Goal: Submit feedback/report problem

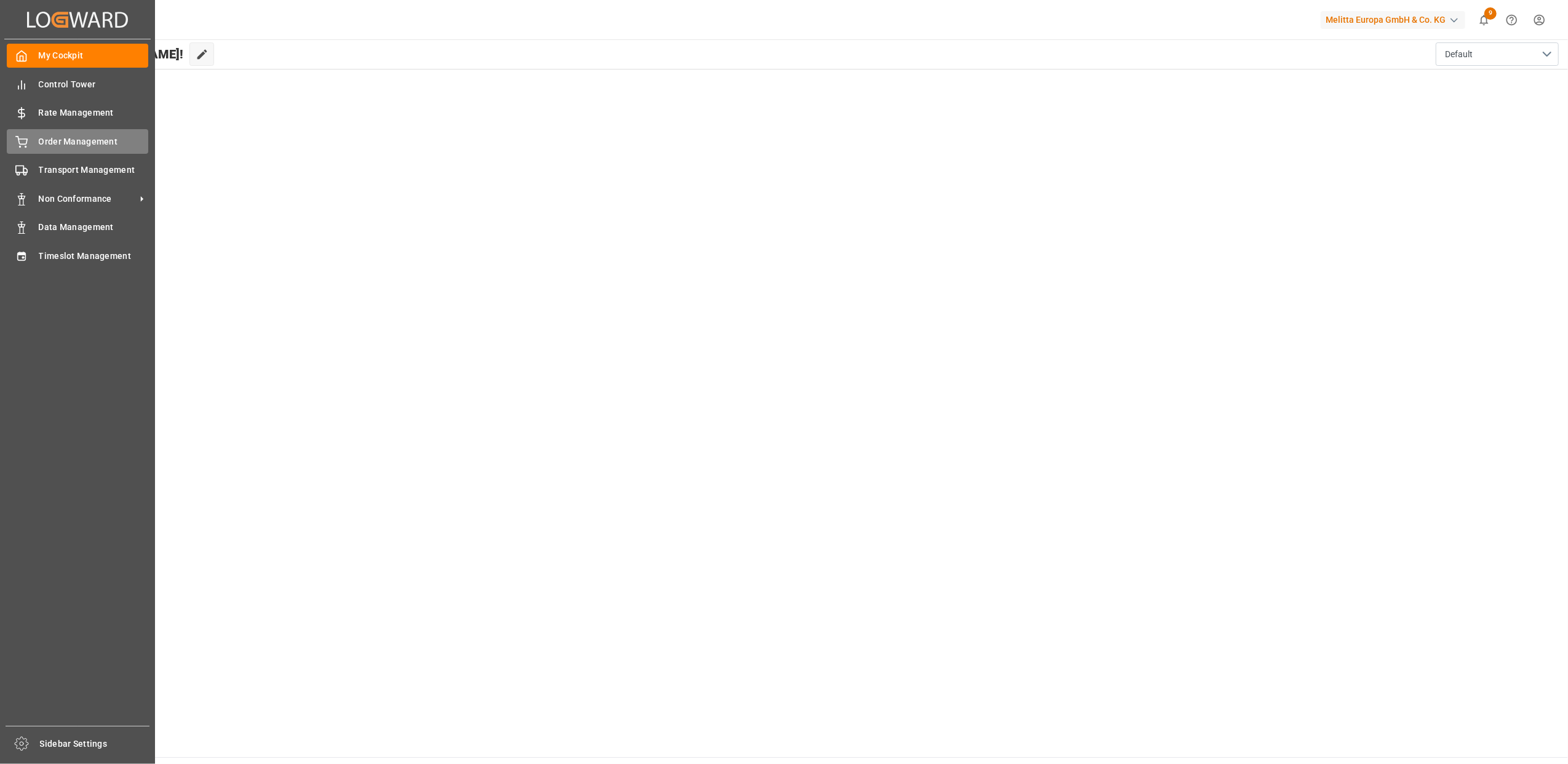
click at [28, 148] on div "Order Management Order Management" at bounding box center [77, 141] width 142 height 24
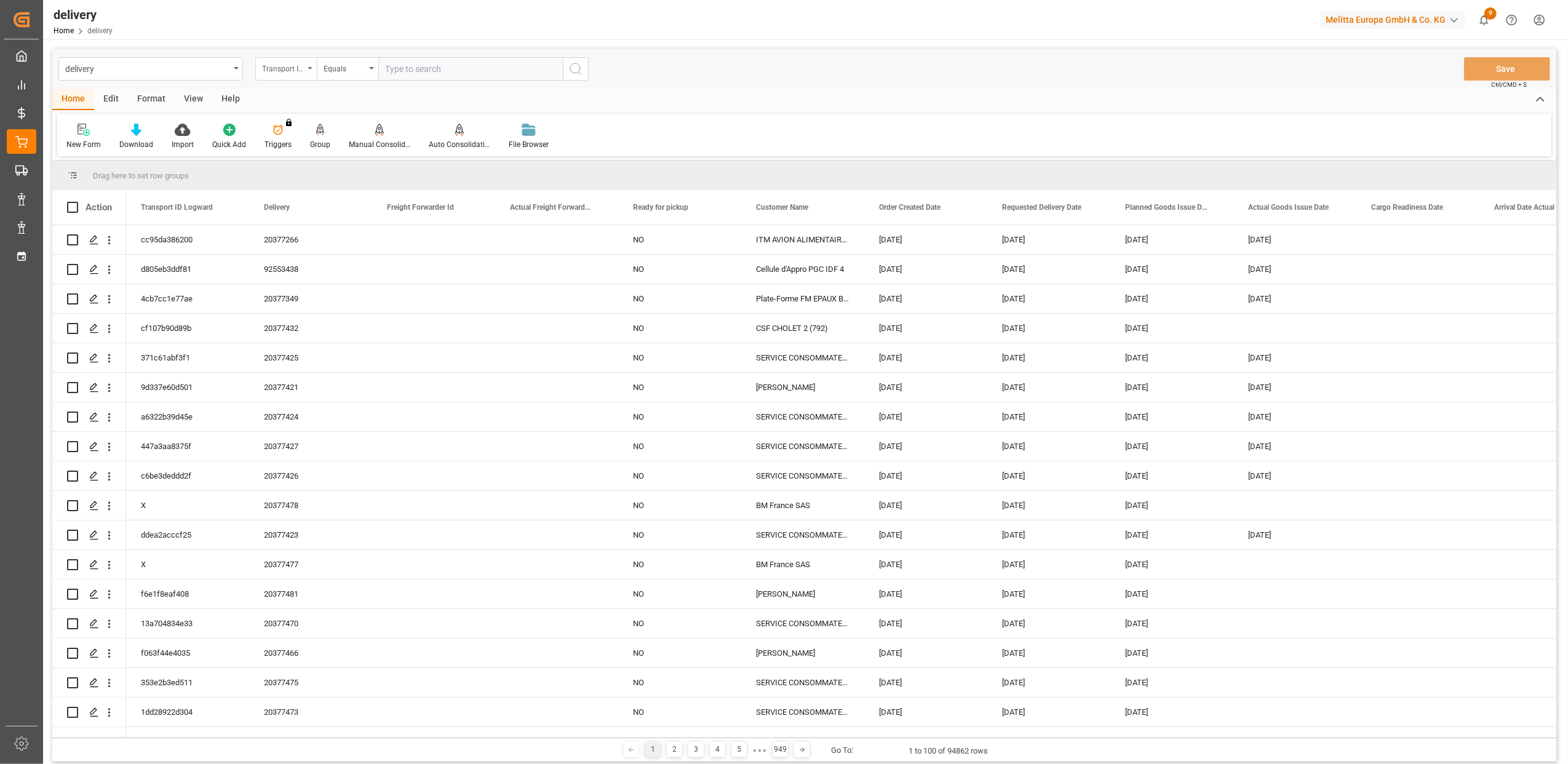
click at [314, 69] on div "Transport ID Logward" at bounding box center [286, 69] width 62 height 23
click at [299, 148] on div "Delivery" at bounding box center [347, 151] width 183 height 26
click at [453, 52] on div "delivery Delivery Equals Save Ctrl/CMD + S" at bounding box center [804, 69] width 1504 height 41
click at [458, 72] on input "text" at bounding box center [471, 69] width 185 height 23
click at [397, 69] on input "text" at bounding box center [471, 69] width 185 height 23
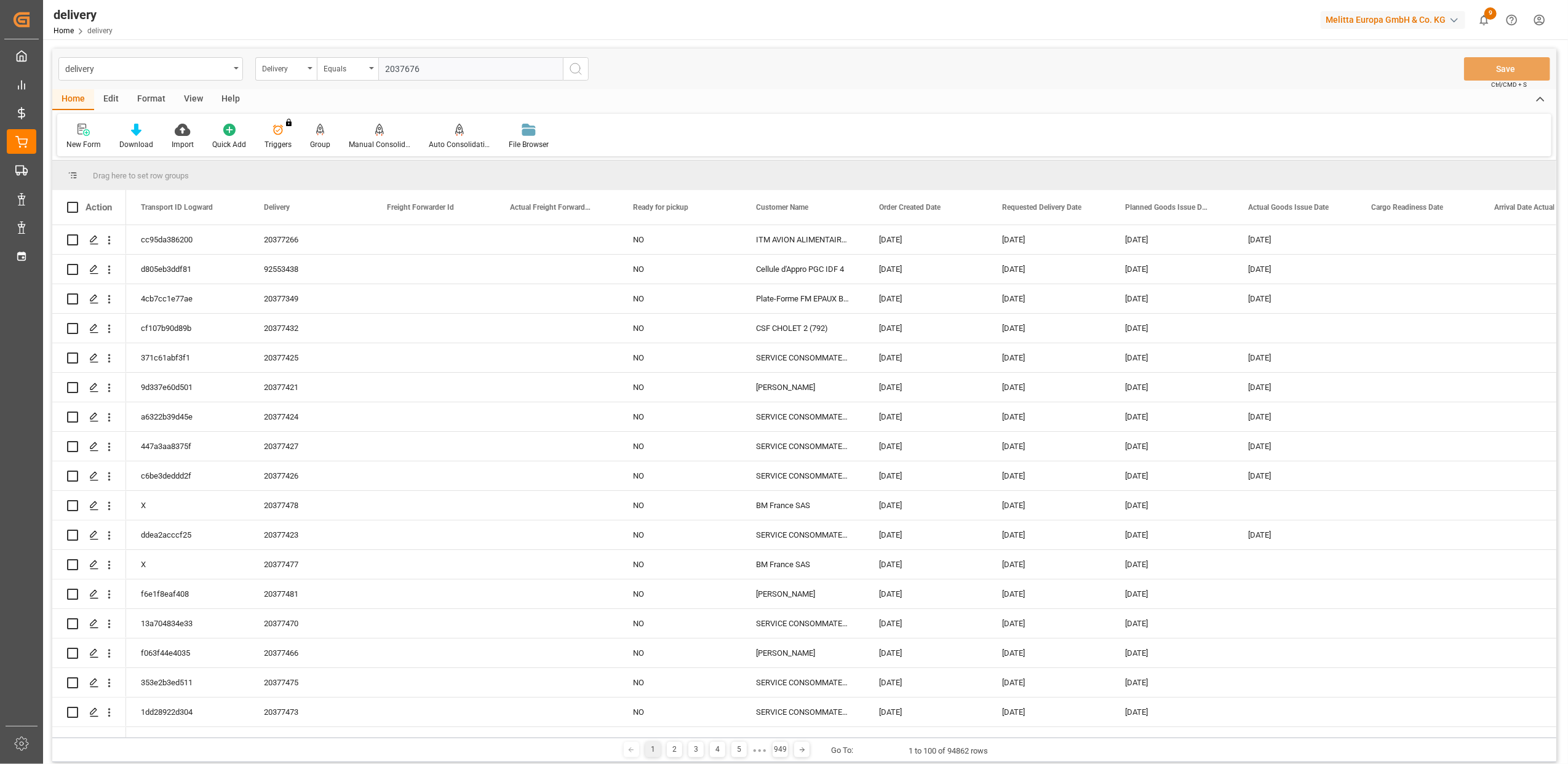
type input "20376769"
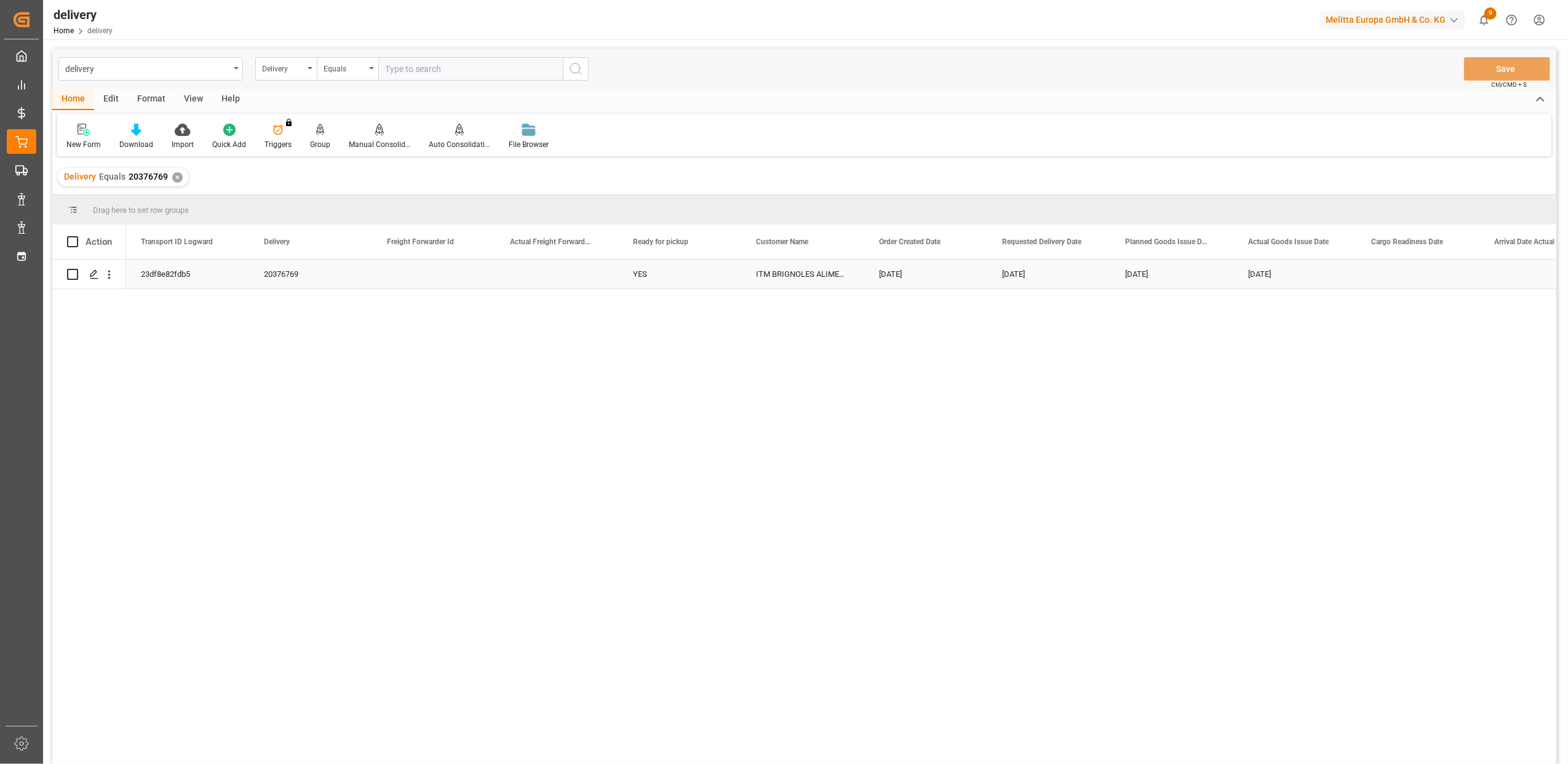
click at [158, 278] on div "23df8e82fdb5" at bounding box center [187, 274] width 123 height 29
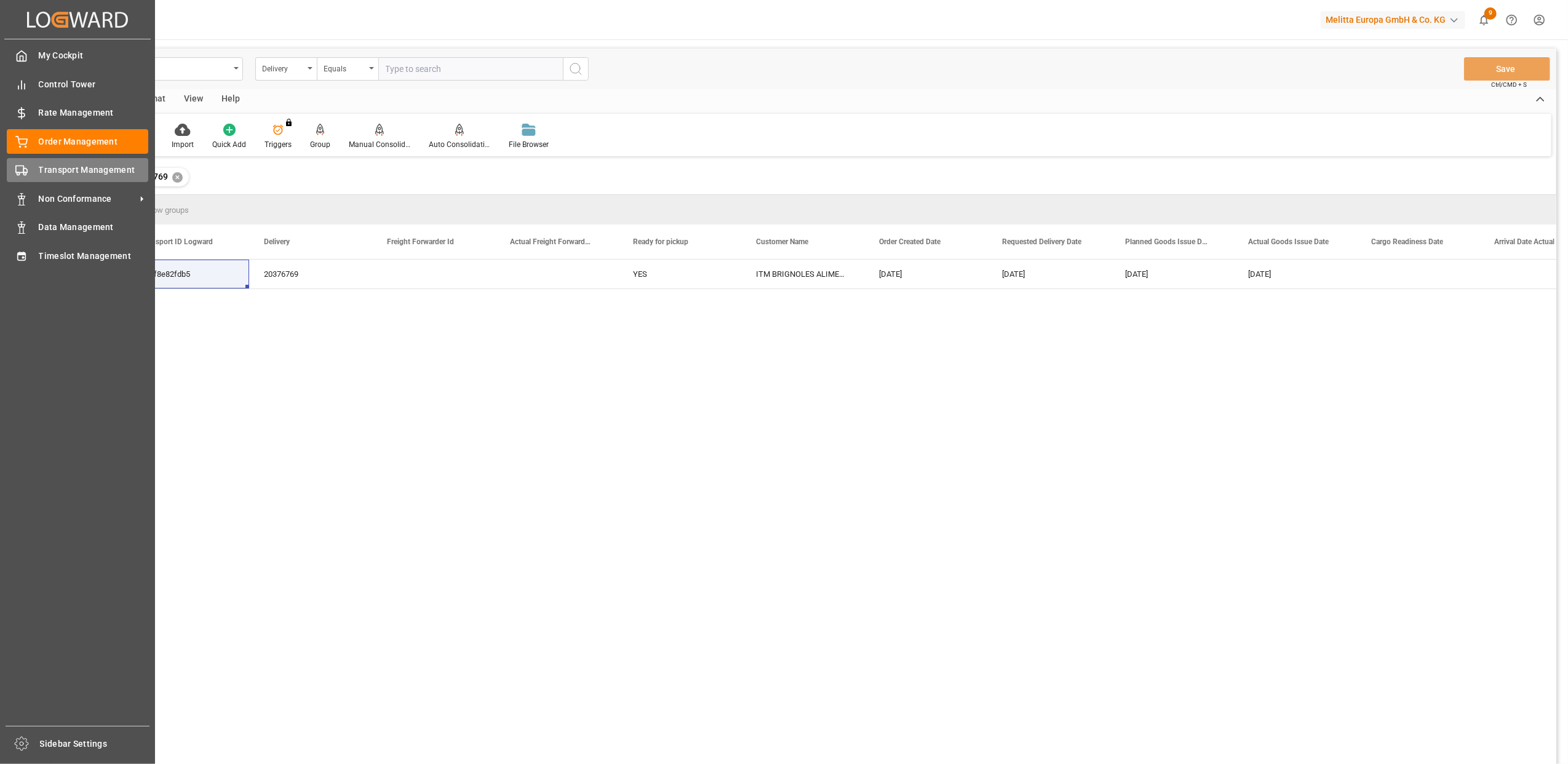
click at [30, 165] on div "Transport Management Transport Management" at bounding box center [77, 170] width 142 height 24
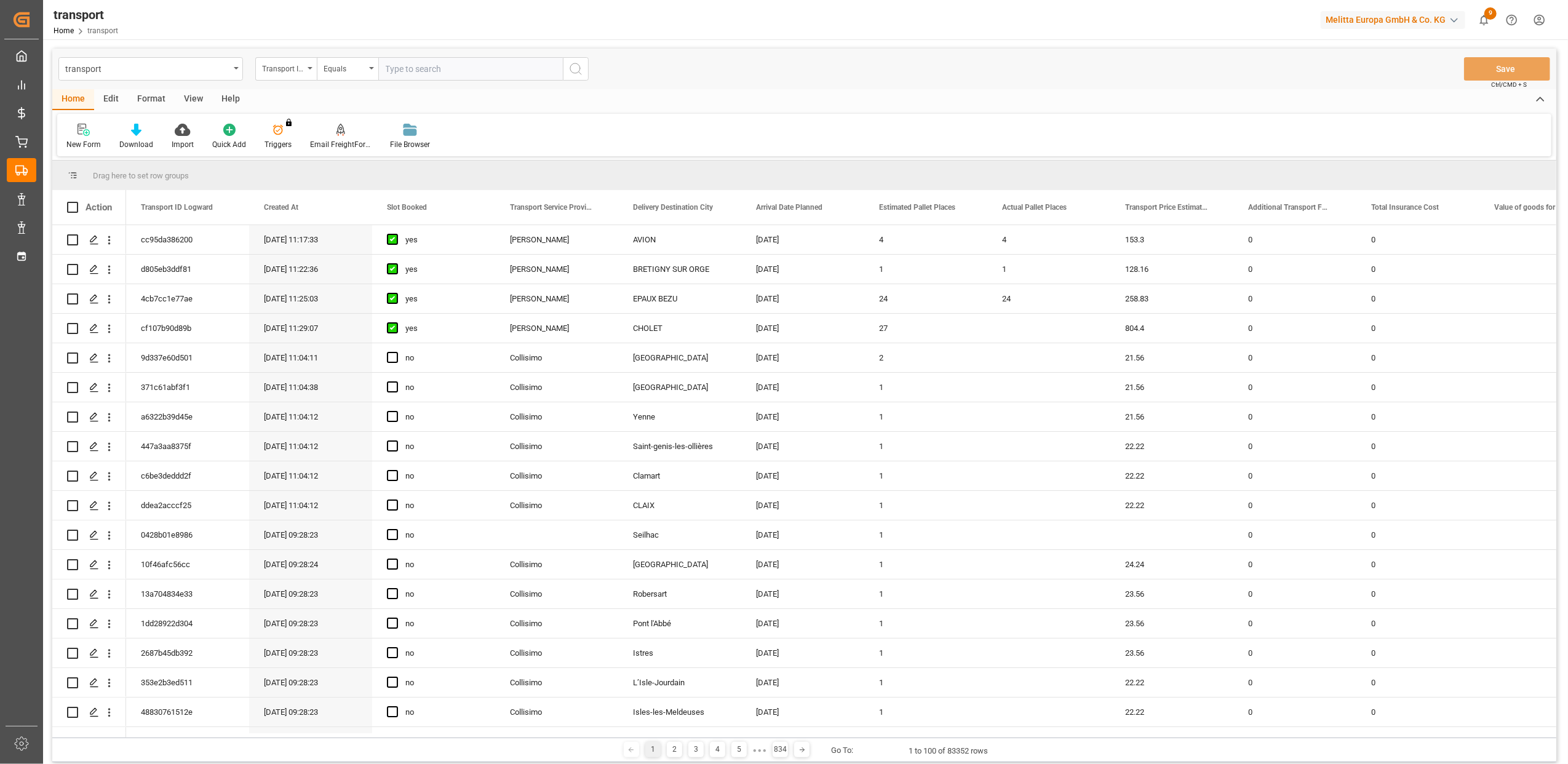
click at [415, 65] on input "text" at bounding box center [471, 69] width 185 height 23
paste input "23df8e82fdb5"
type input "23df8e82fdb5"
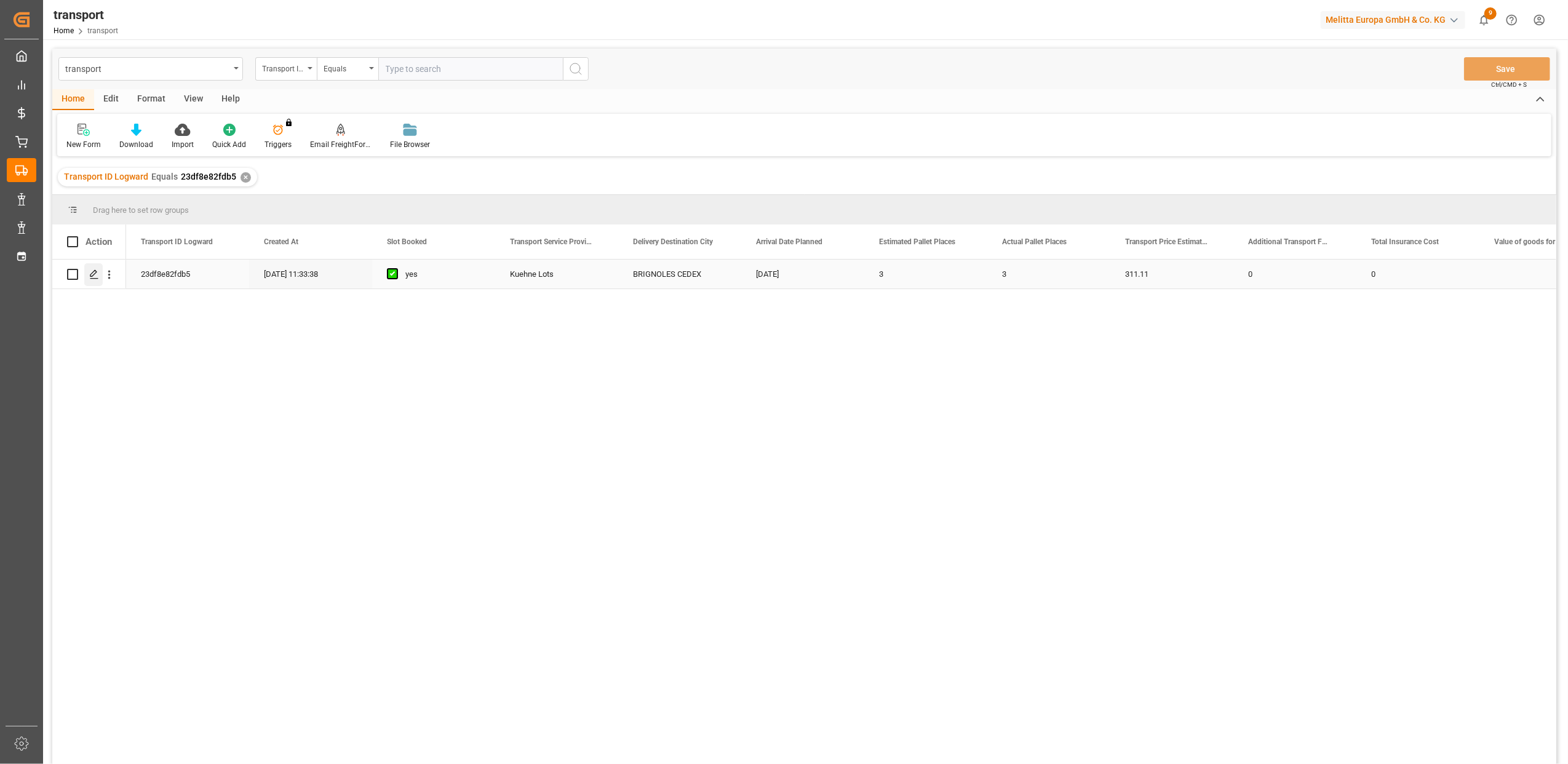
click at [90, 274] on icon "Press SPACE to select this row." at bounding box center [94, 274] width 10 height 10
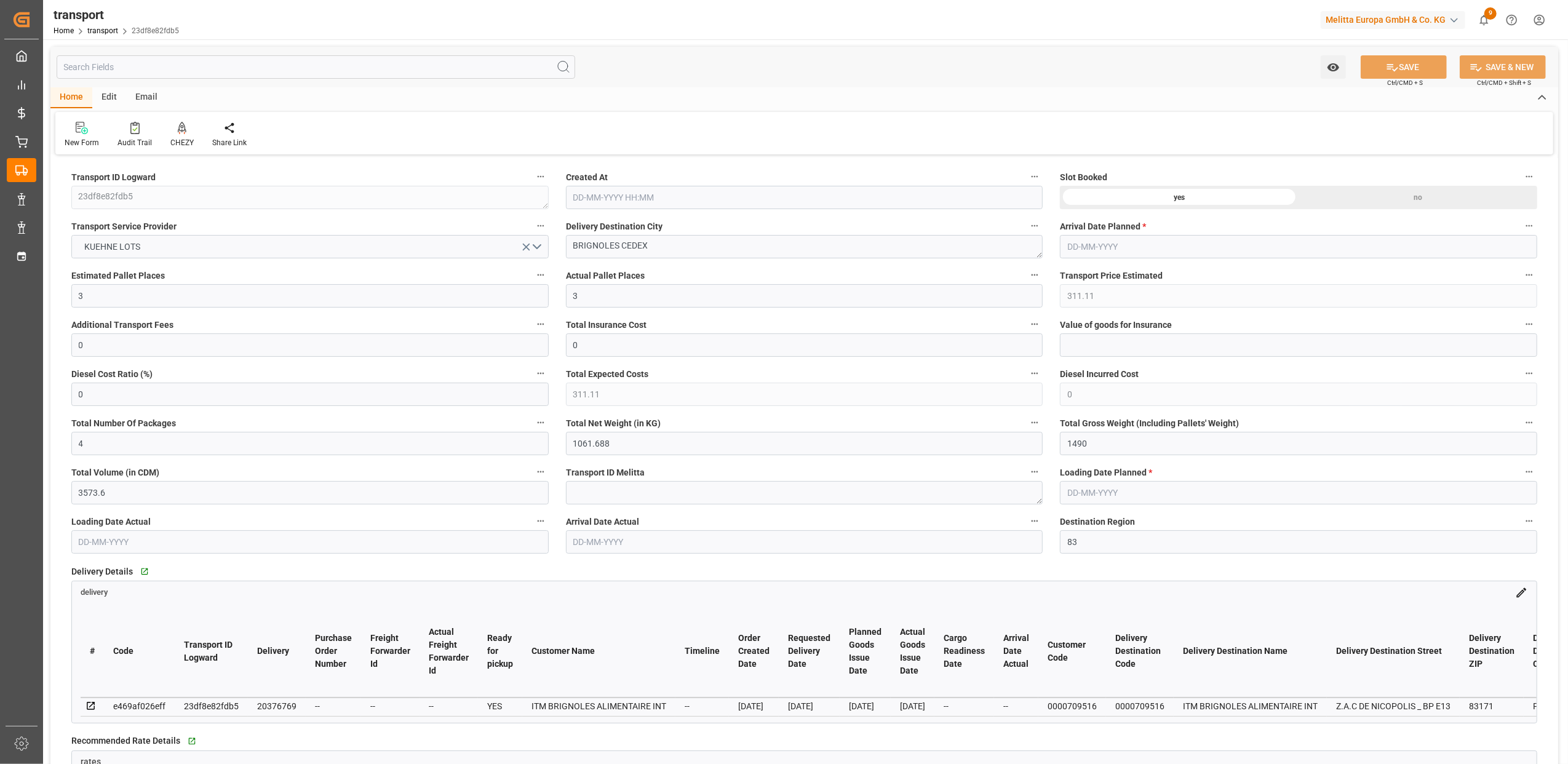
type input "[DATE] 11:33"
type input "[DATE]"
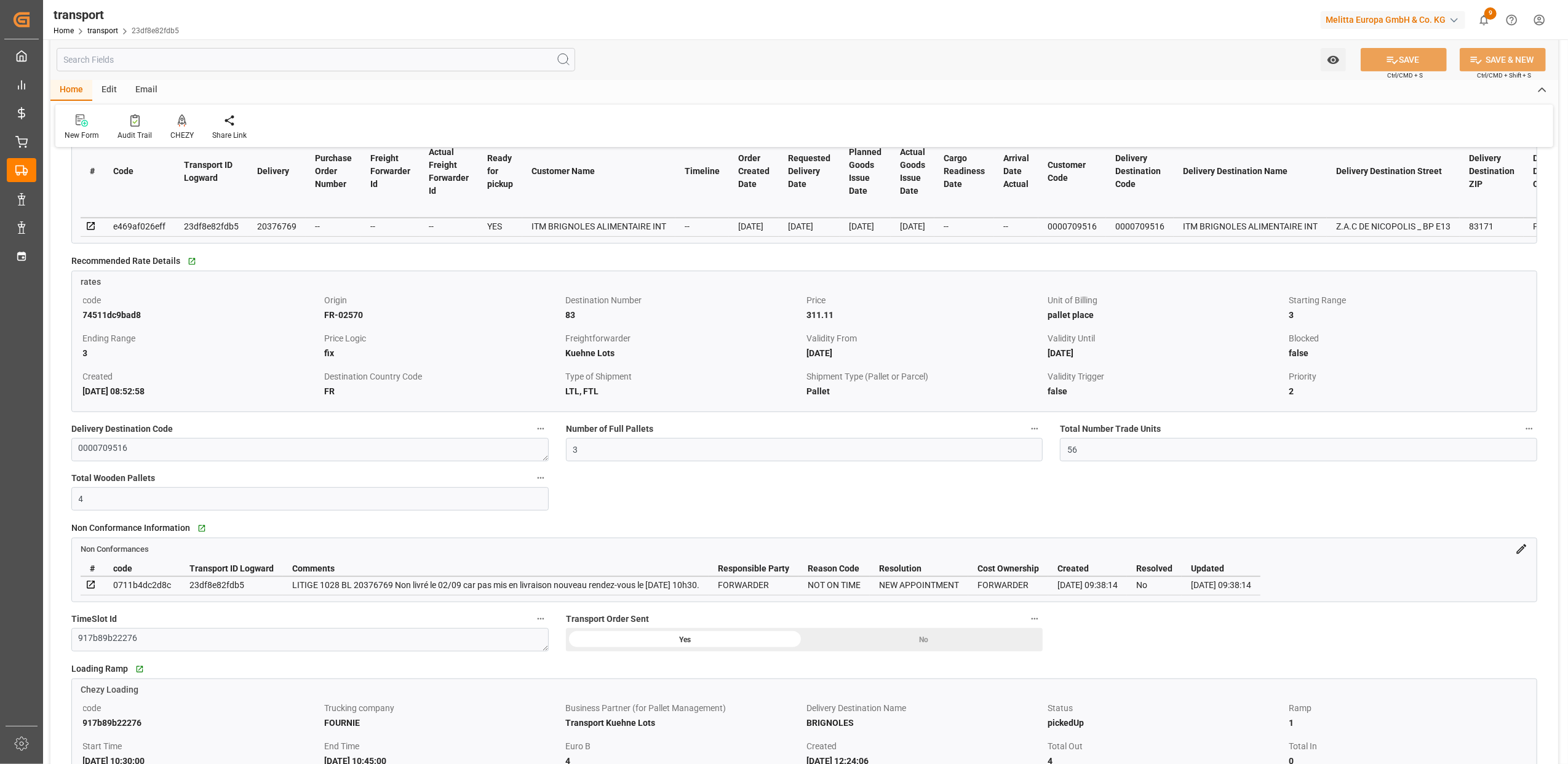
scroll to position [574, 0]
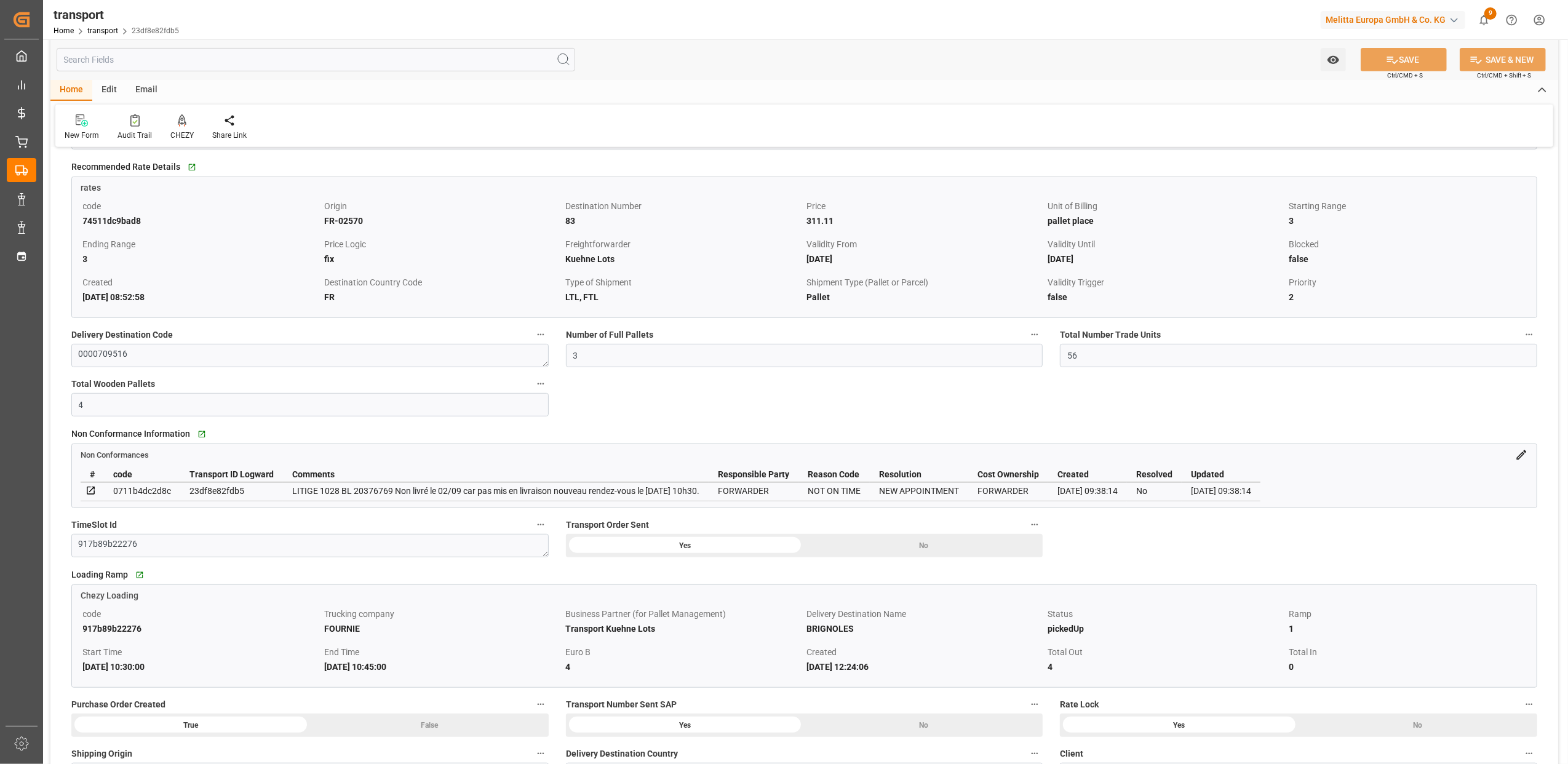
click at [1519, 458] on icon at bounding box center [1521, 455] width 13 height 13
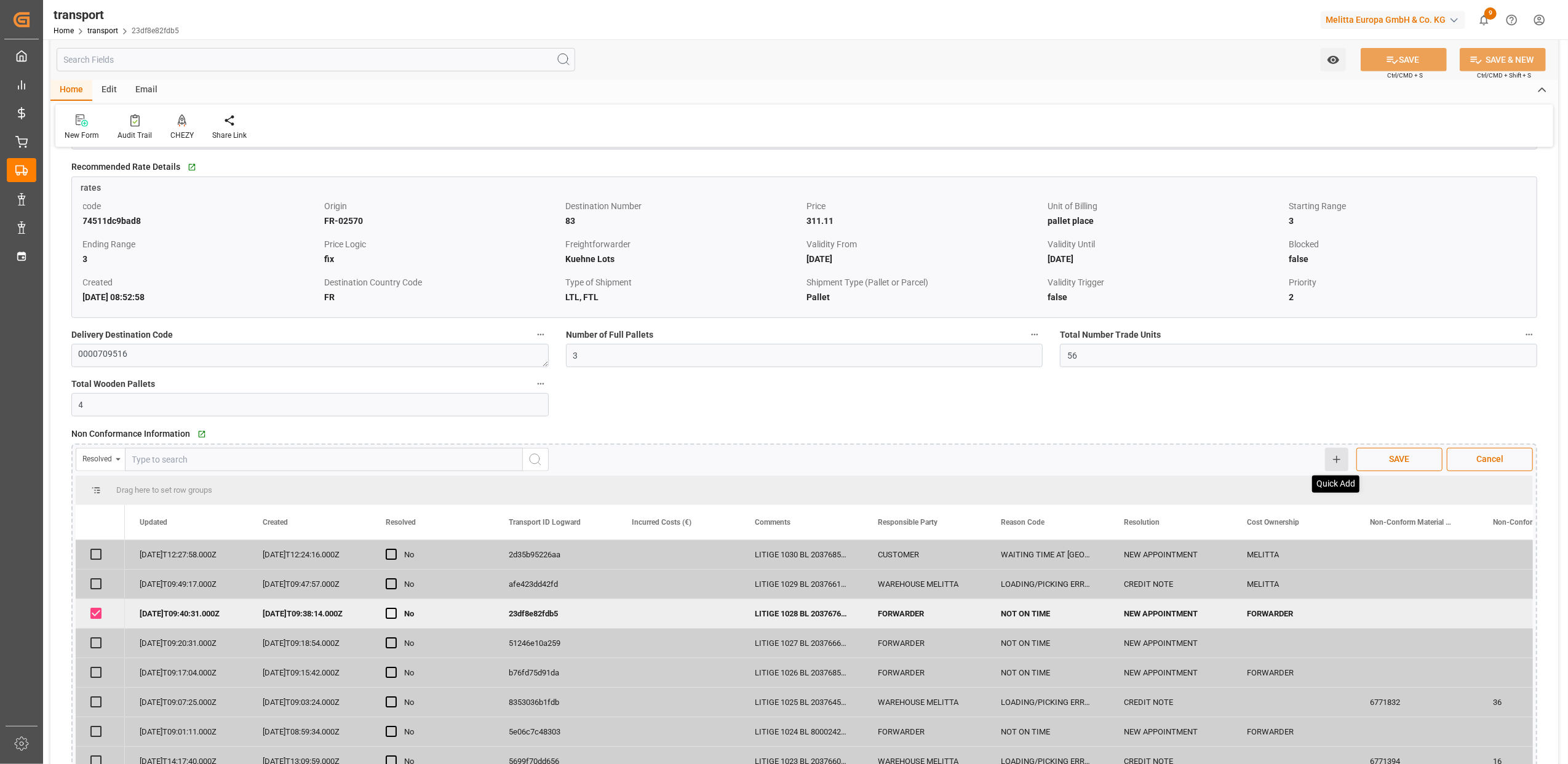
click at [1334, 459] on icon at bounding box center [1337, 460] width 11 height 11
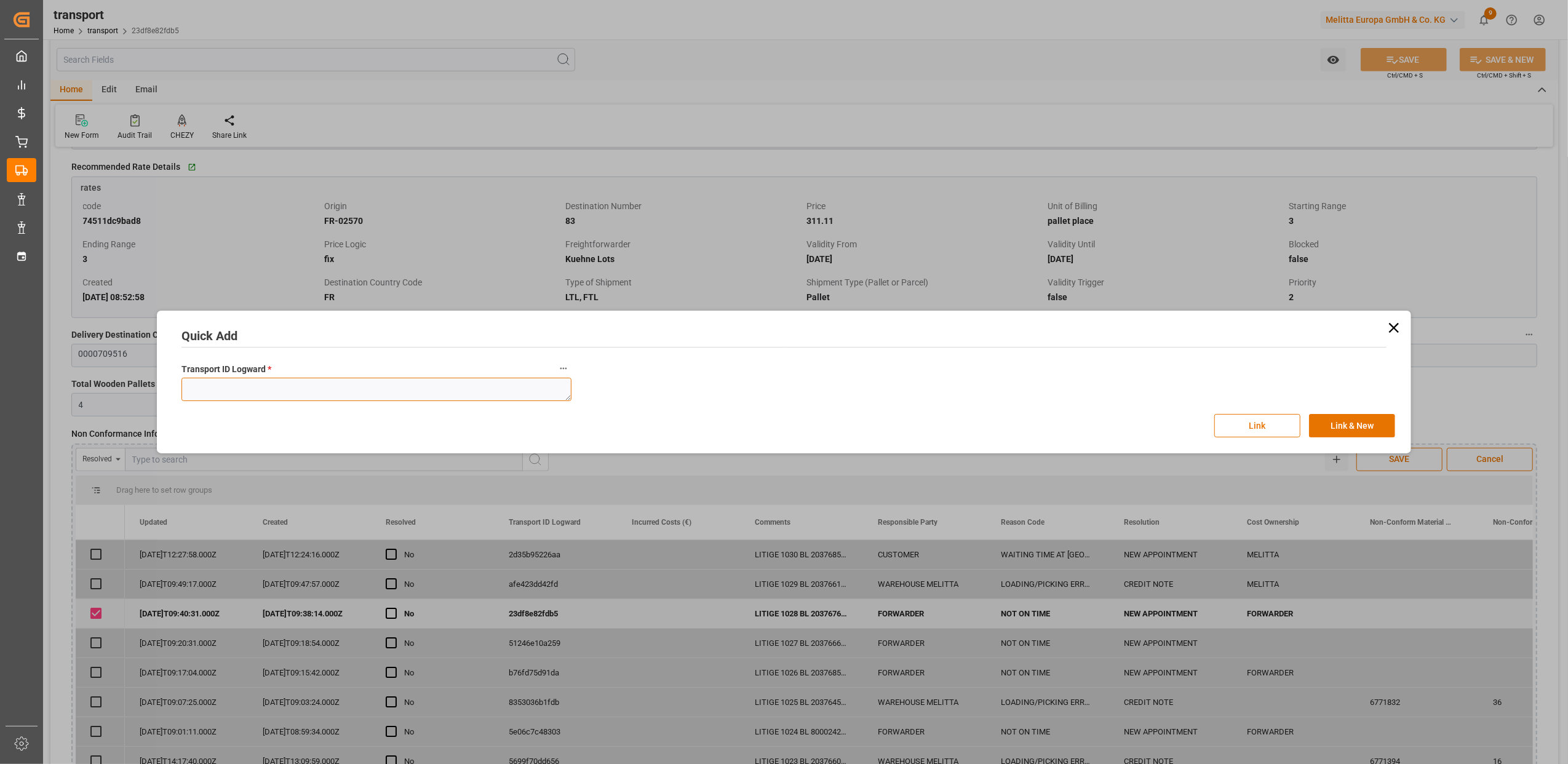
click at [410, 384] on textarea at bounding box center [377, 389] width 390 height 23
paste textarea "23df8e82fdb5"
type textarea "23df8e82fdb5"
click at [1238, 432] on button "Link" at bounding box center [1258, 425] width 86 height 23
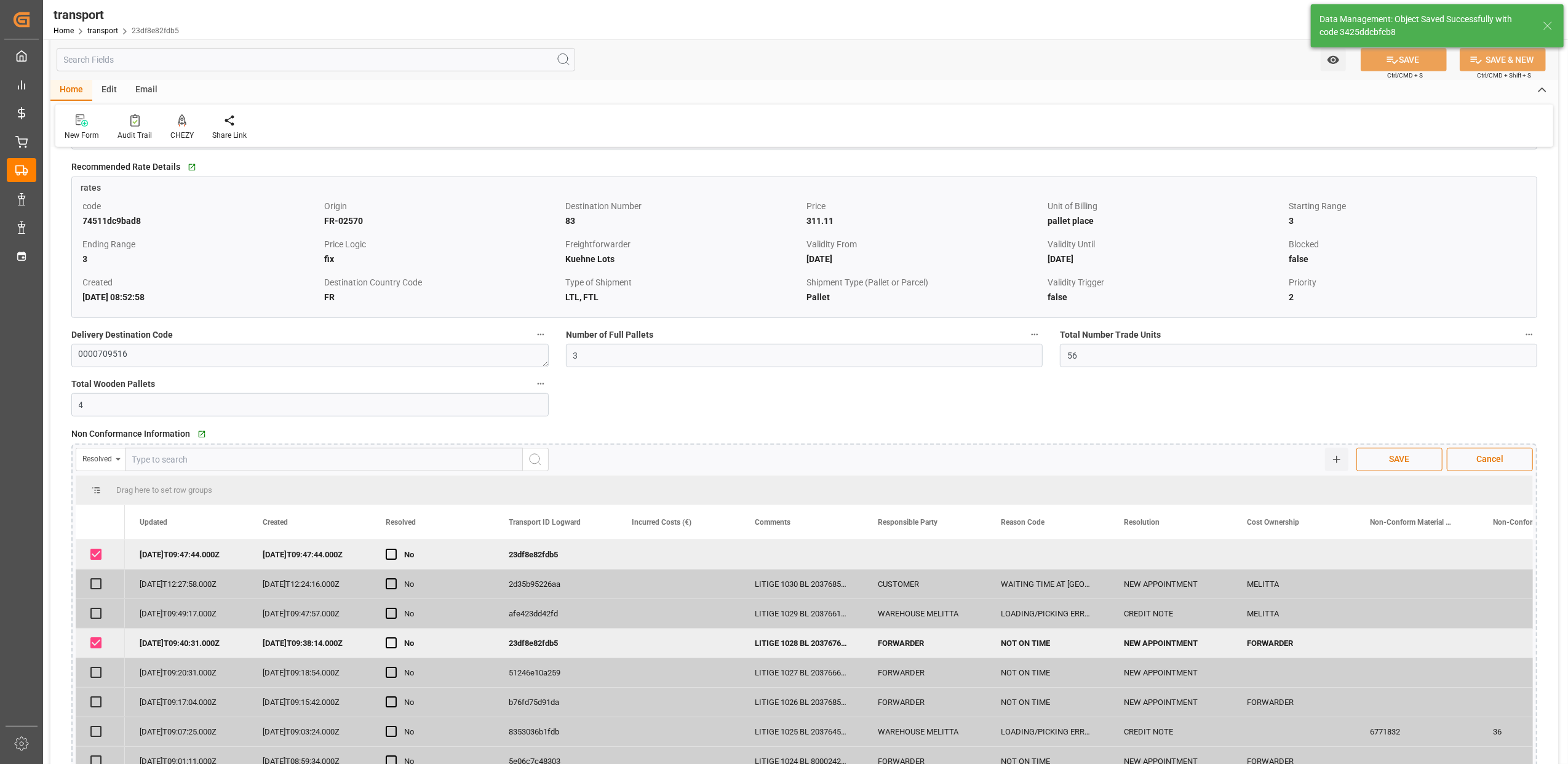
click at [1413, 453] on button "SAVE" at bounding box center [1400, 459] width 86 height 23
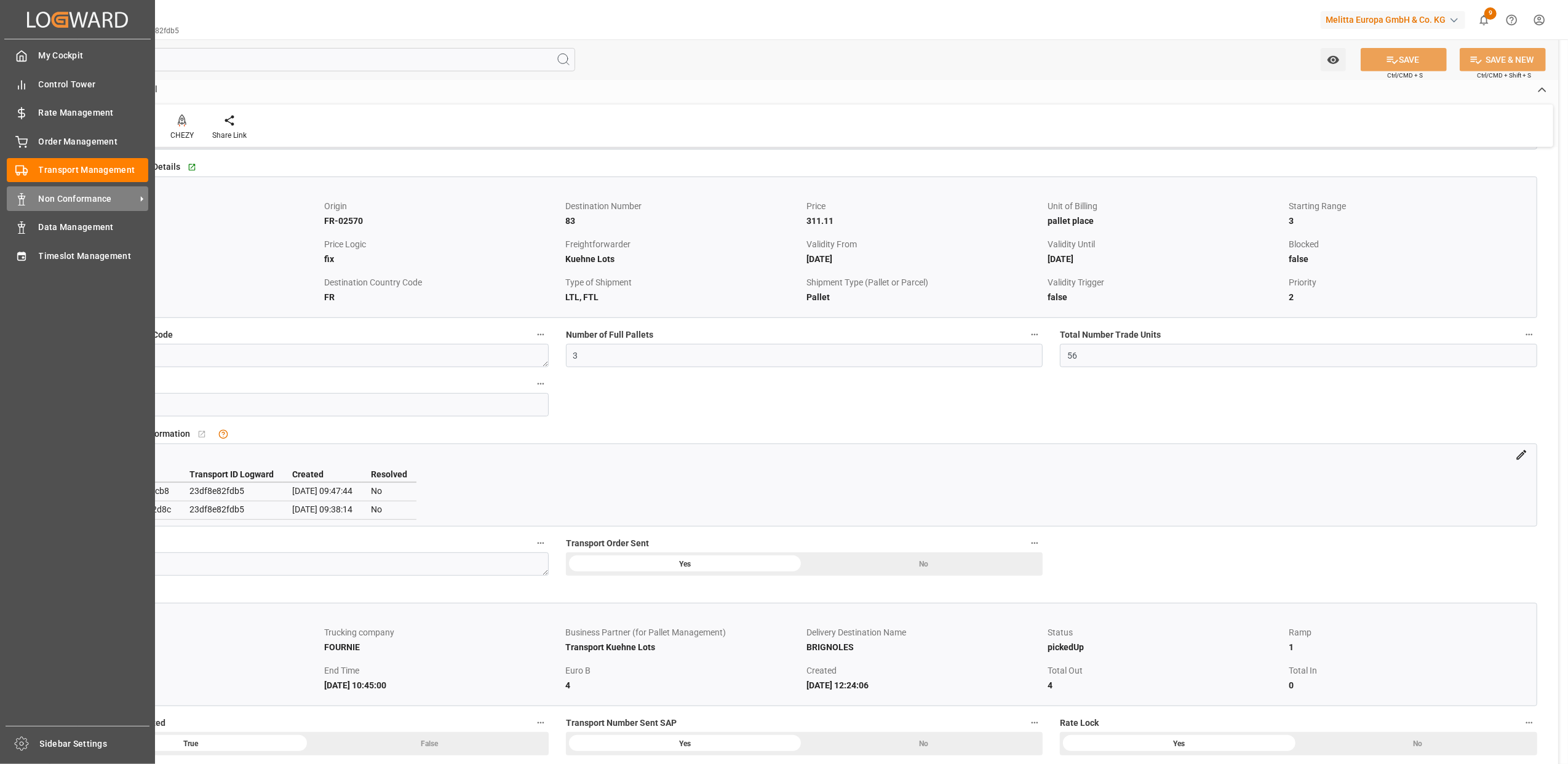
click at [60, 193] on span "Non Conformance" at bounding box center [87, 199] width 97 height 13
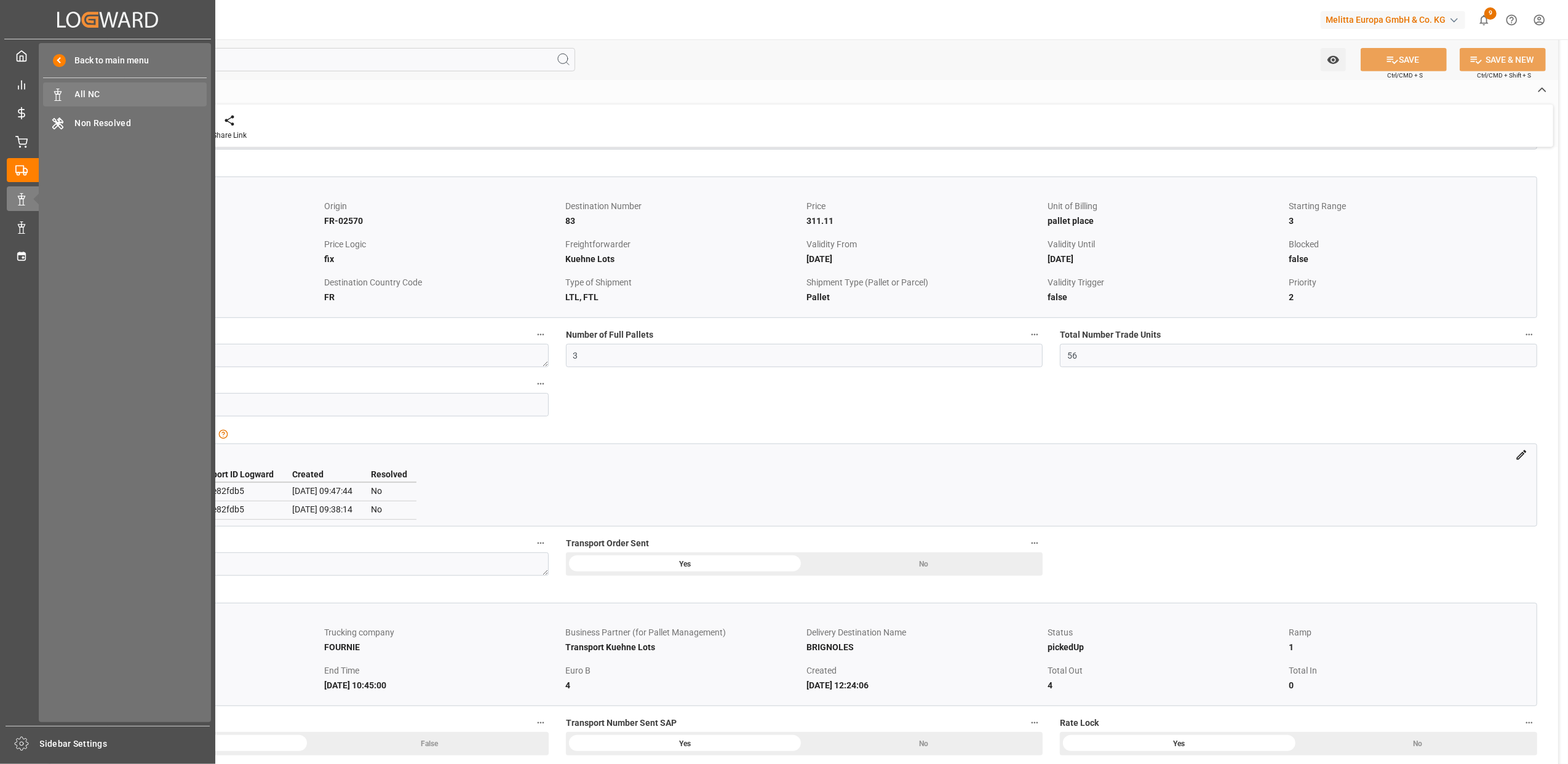
click at [103, 94] on span "All NC" at bounding box center [141, 94] width 132 height 13
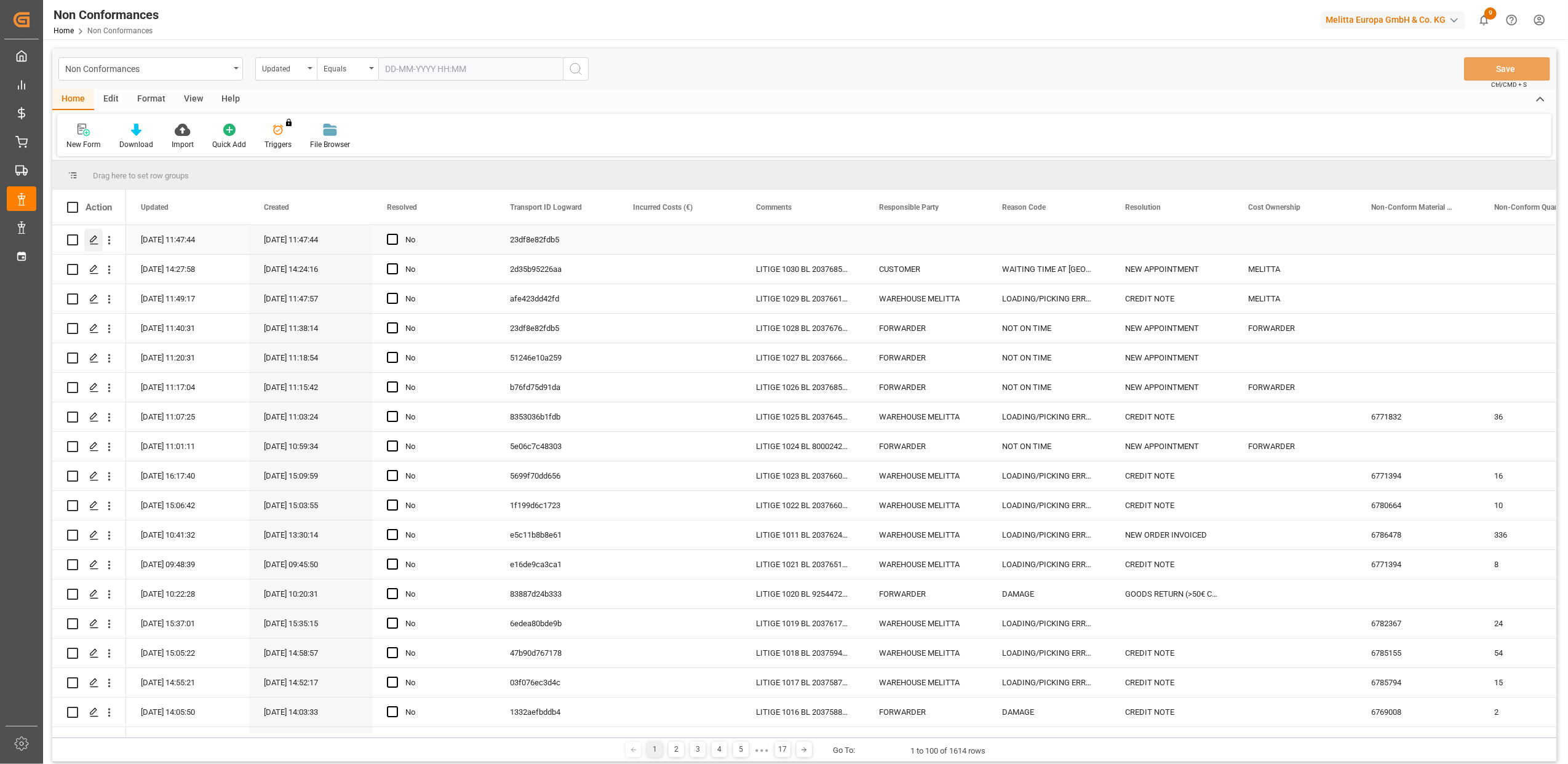
click at [92, 238] on polygon "Press SPACE to select this row." at bounding box center [94, 239] width 6 height 6
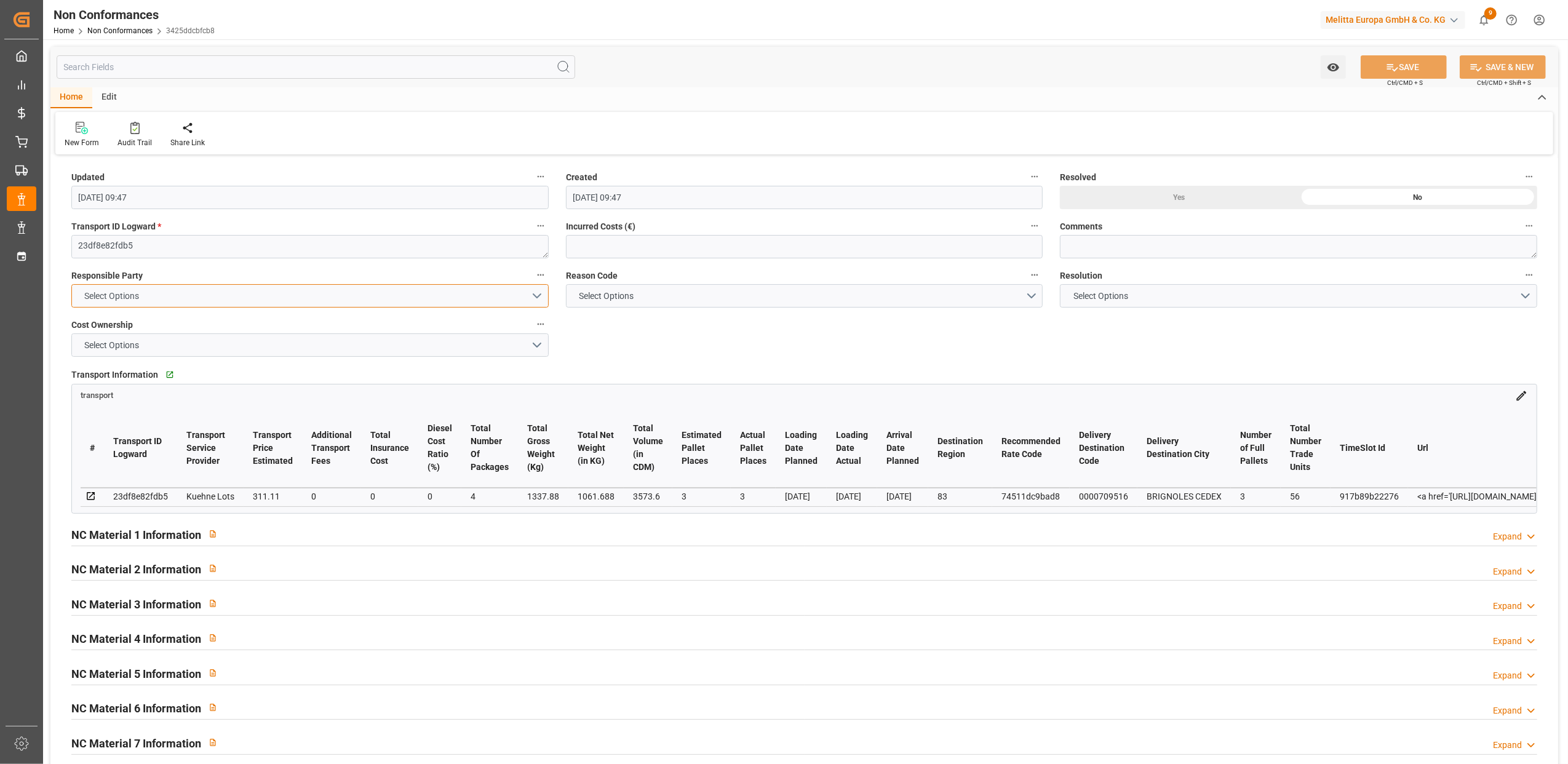
click at [535, 296] on button "Select Options" at bounding box center [310, 296] width 478 height 23
click at [154, 321] on div "WAREHOUSE MELITTA" at bounding box center [310, 324] width 476 height 26
click at [1034, 296] on button "Select Options" at bounding box center [805, 296] width 478 height 23
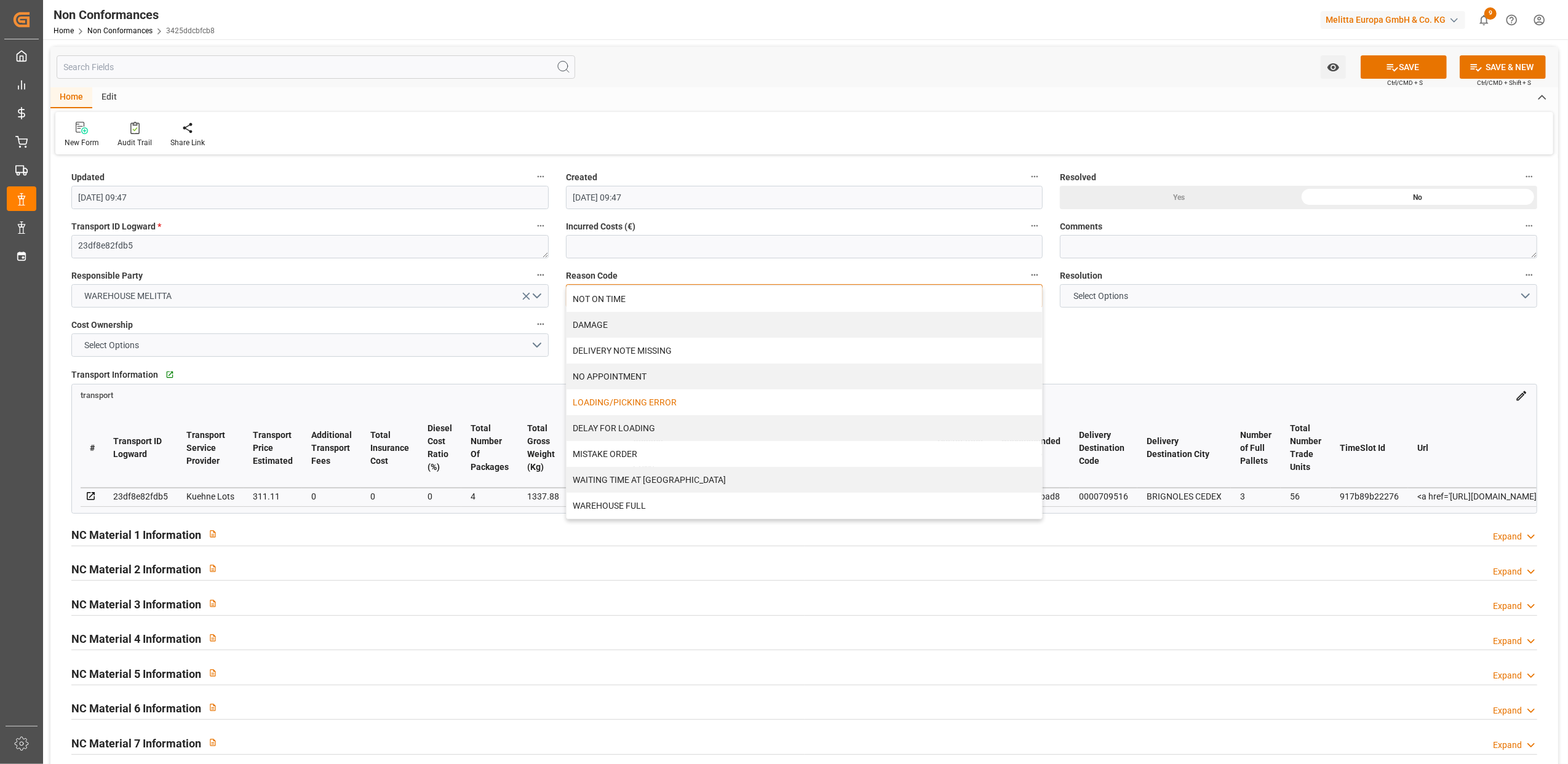
click at [623, 402] on div "LOADING/PICKING ERROR" at bounding box center [805, 402] width 476 height 26
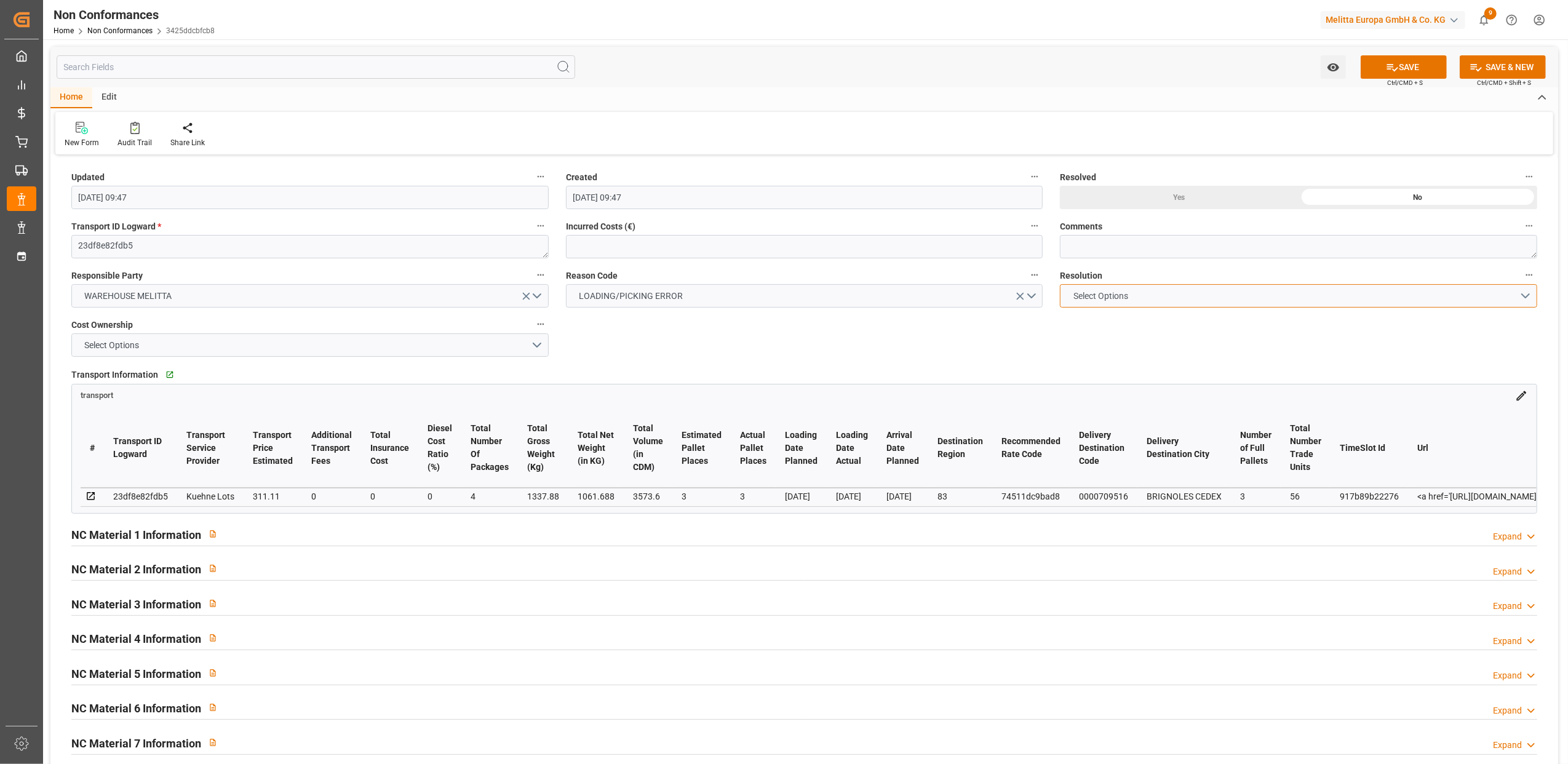
click at [1528, 294] on button "Select Options" at bounding box center [1299, 296] width 478 height 23
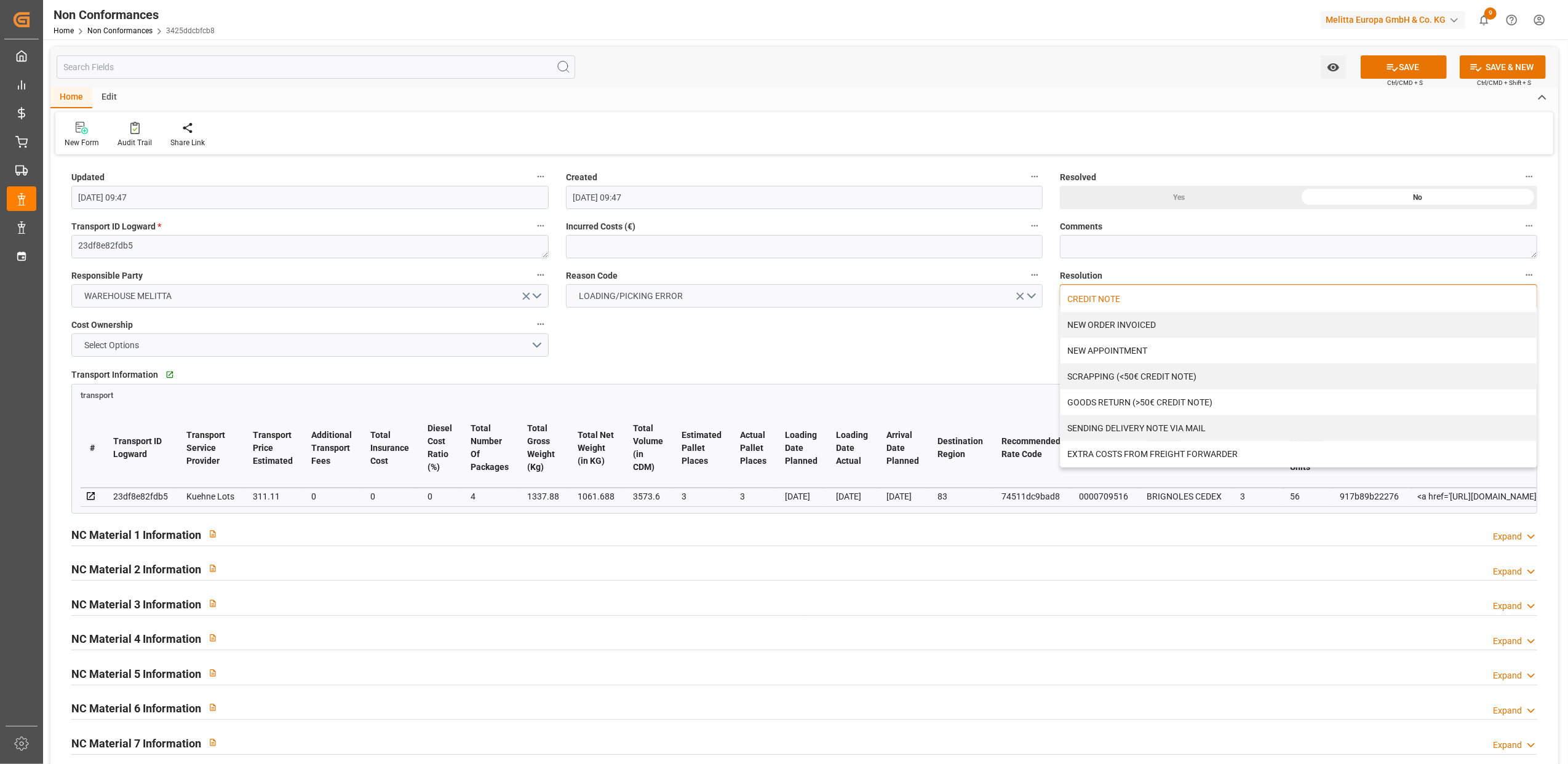
click at [1108, 301] on div "CREDIT NOTE" at bounding box center [1299, 299] width 476 height 26
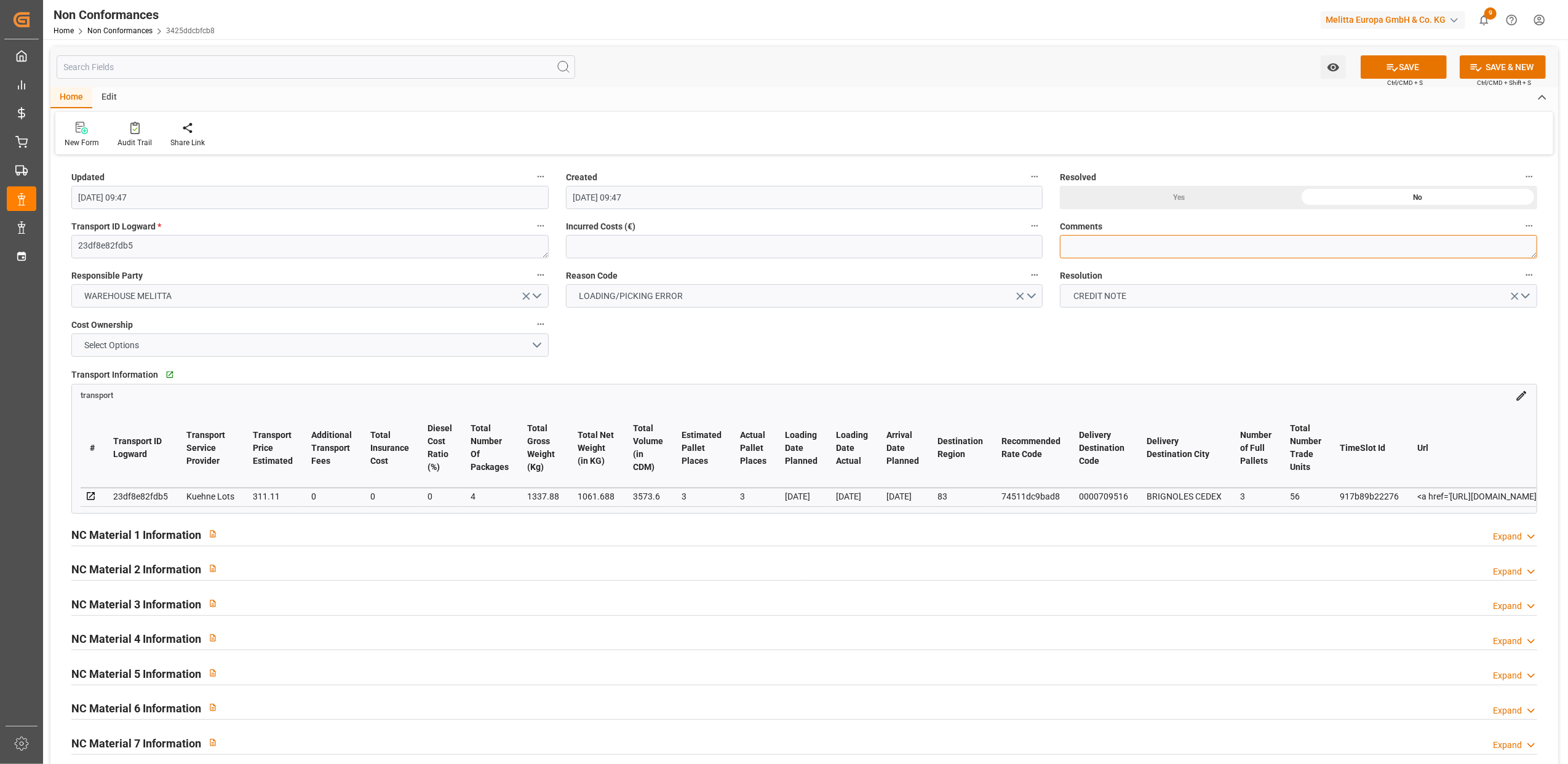
click at [1110, 244] on textarea at bounding box center [1299, 246] width 478 height 23
click at [1347, 246] on textarea "LITIGE 1031 BL 20376769 Refusé 1 palette d'alu TOPITS au lieu de [GEOGRAPHIC_DA…" at bounding box center [1299, 246] width 478 height 23
type textarea "LITIGE 1031 BL 20376769 Refusé 1 palette d'alu TOPITS au lieu de [GEOGRAPHIC_DA…"
click at [1383, 69] on button "SAVE" at bounding box center [1404, 67] width 86 height 23
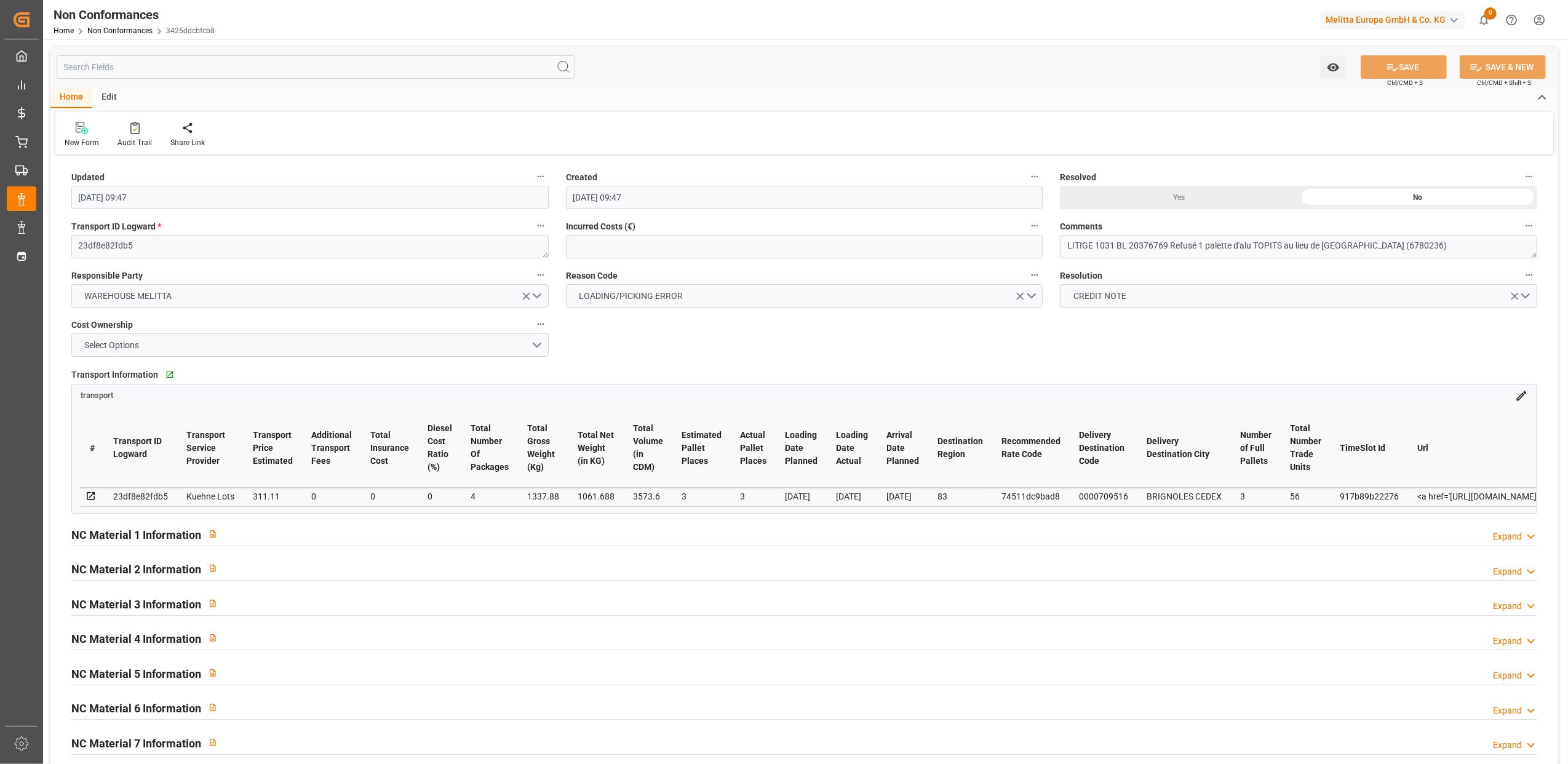
type input "[DATE] 09:49"
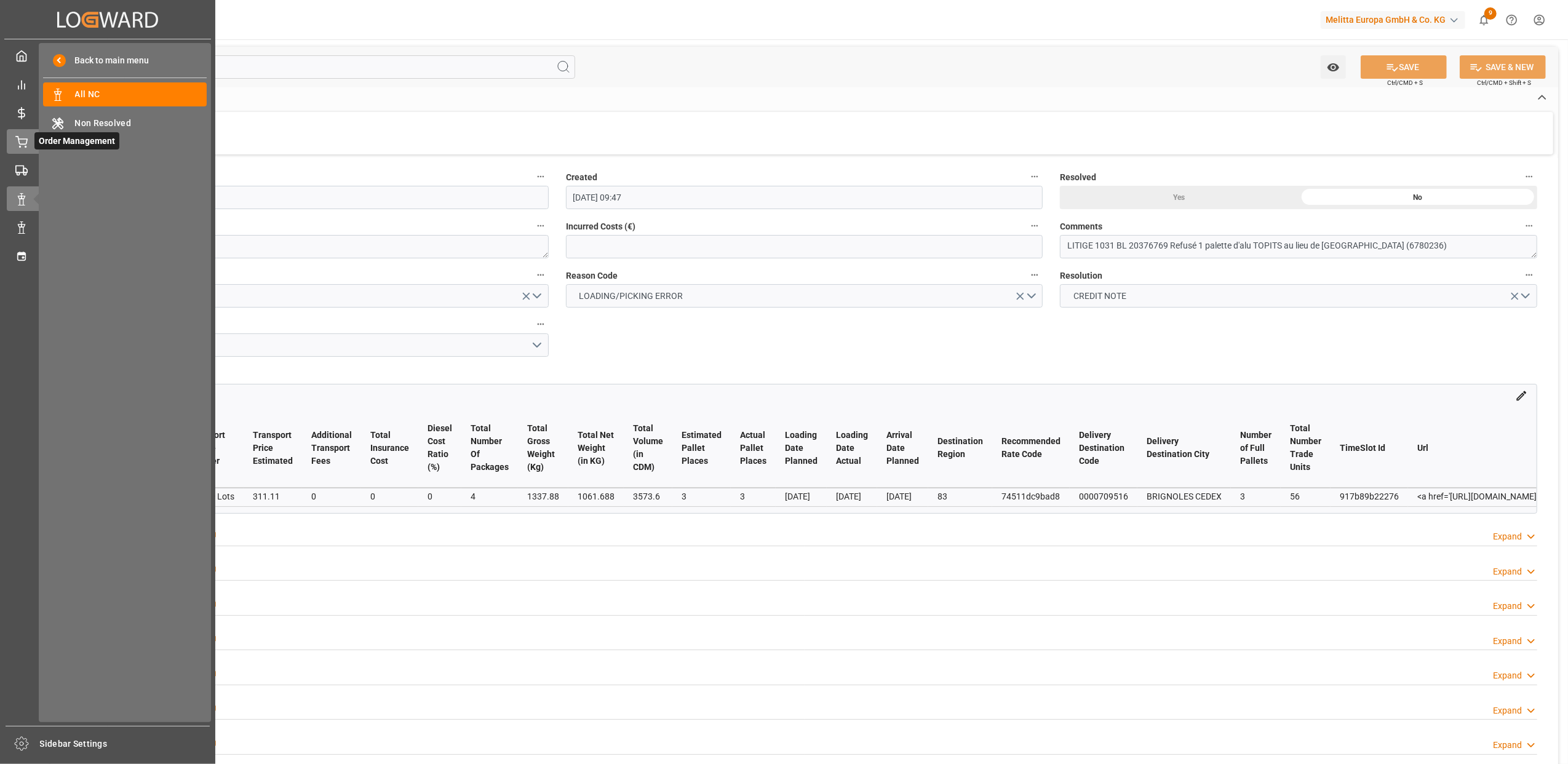
click at [25, 143] on icon at bounding box center [22, 142] width 12 height 12
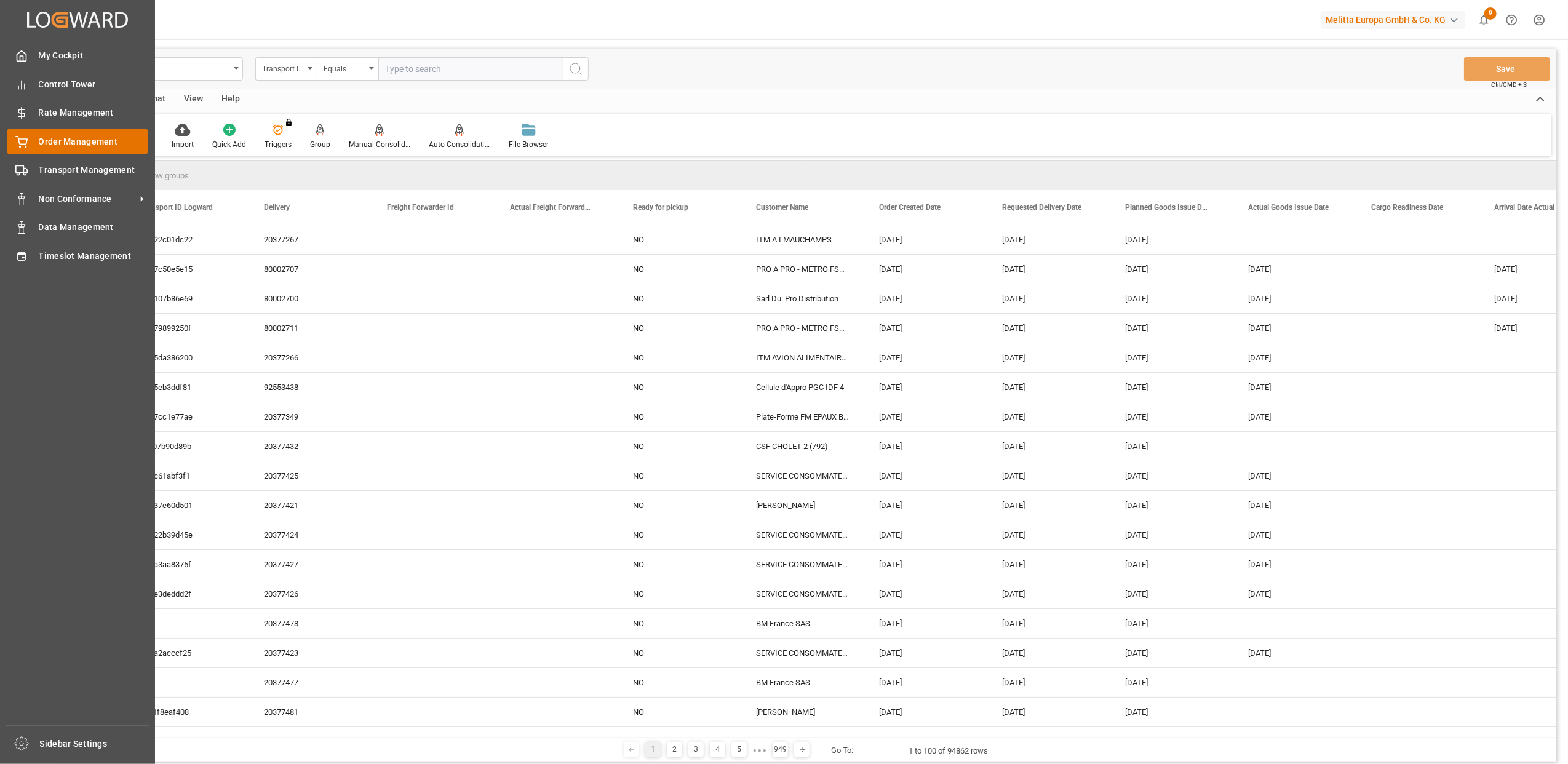
click at [28, 138] on div "Order Management Order Management" at bounding box center [77, 141] width 142 height 24
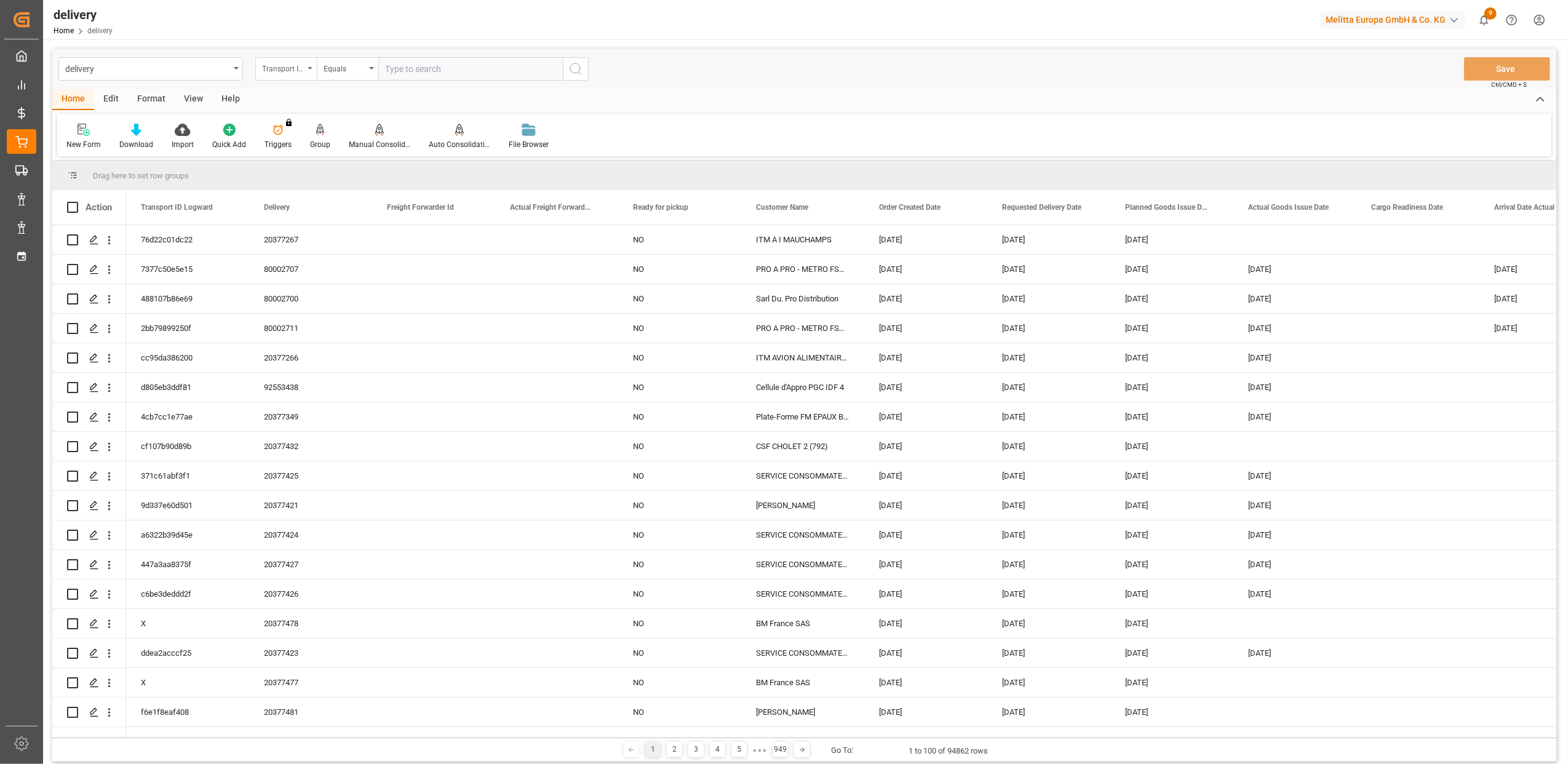
click at [314, 65] on div "Transport ID Logward" at bounding box center [286, 69] width 62 height 23
click at [315, 147] on div "Delivery" at bounding box center [347, 151] width 183 height 26
click at [399, 75] on input "text" at bounding box center [471, 69] width 185 height 23
type input "20376645"
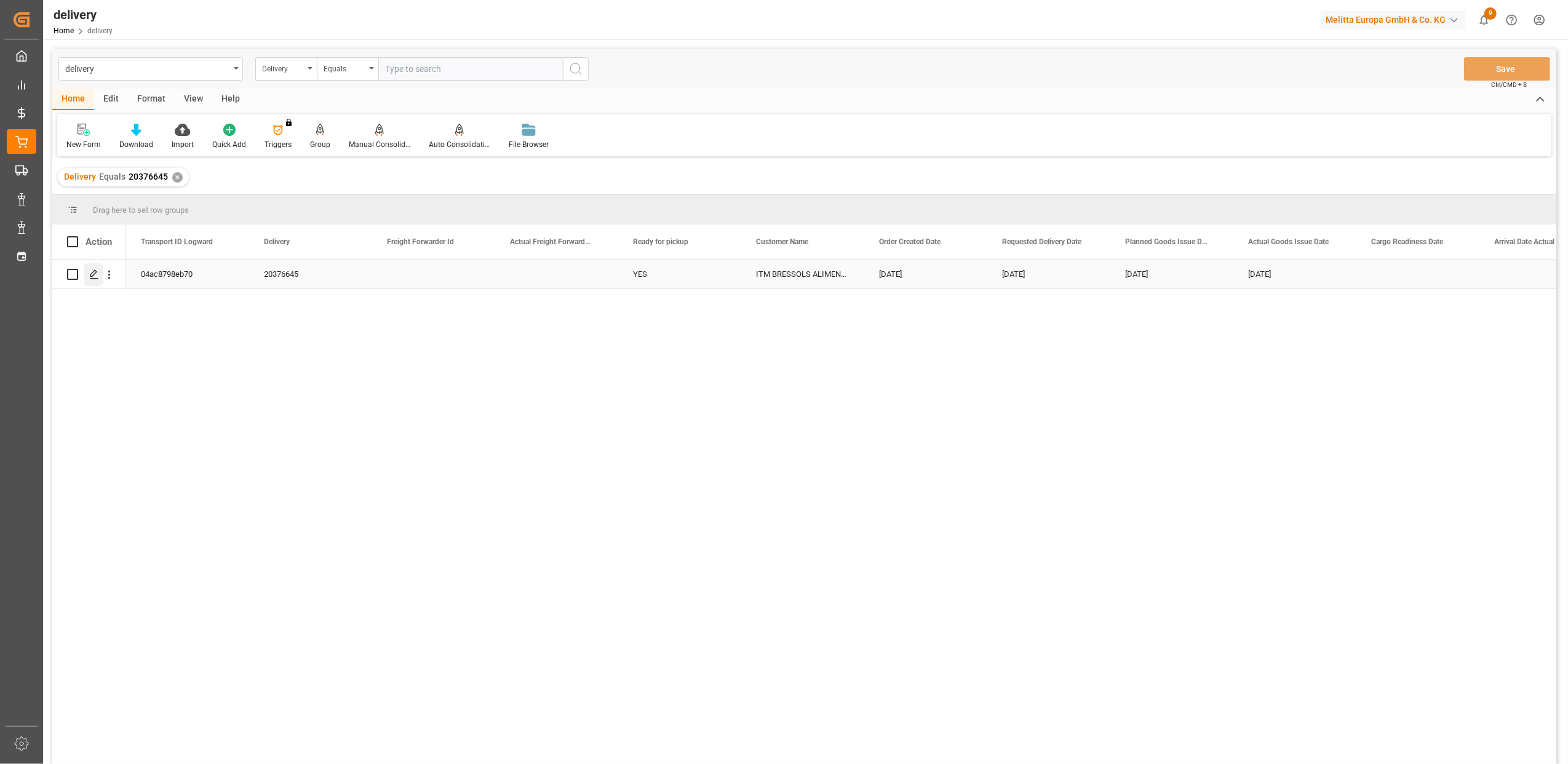
click at [97, 274] on icon "Press SPACE to select this row." at bounding box center [94, 274] width 10 height 10
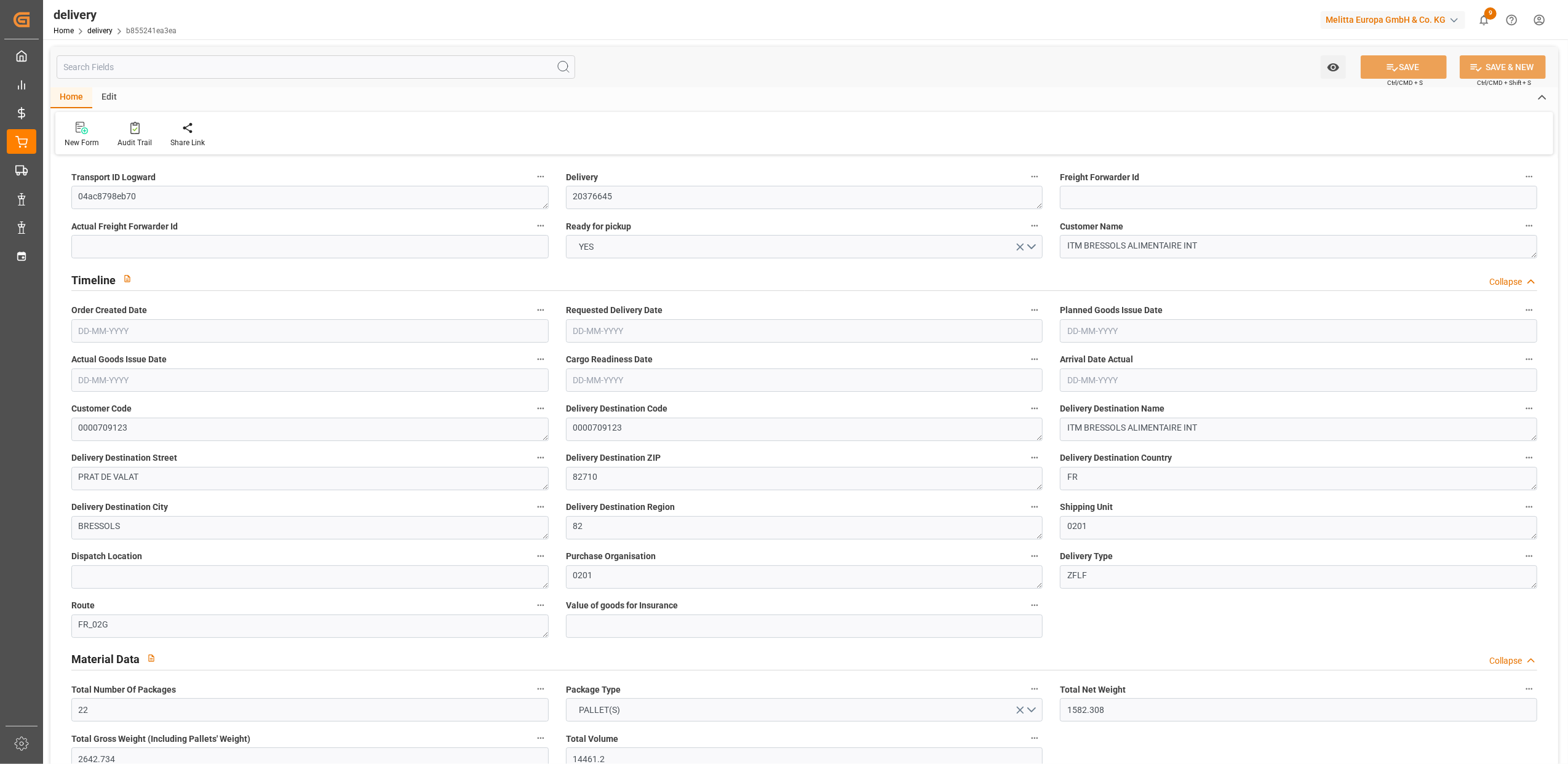
type input "[DATE]"
type input "[DATE] 11:00"
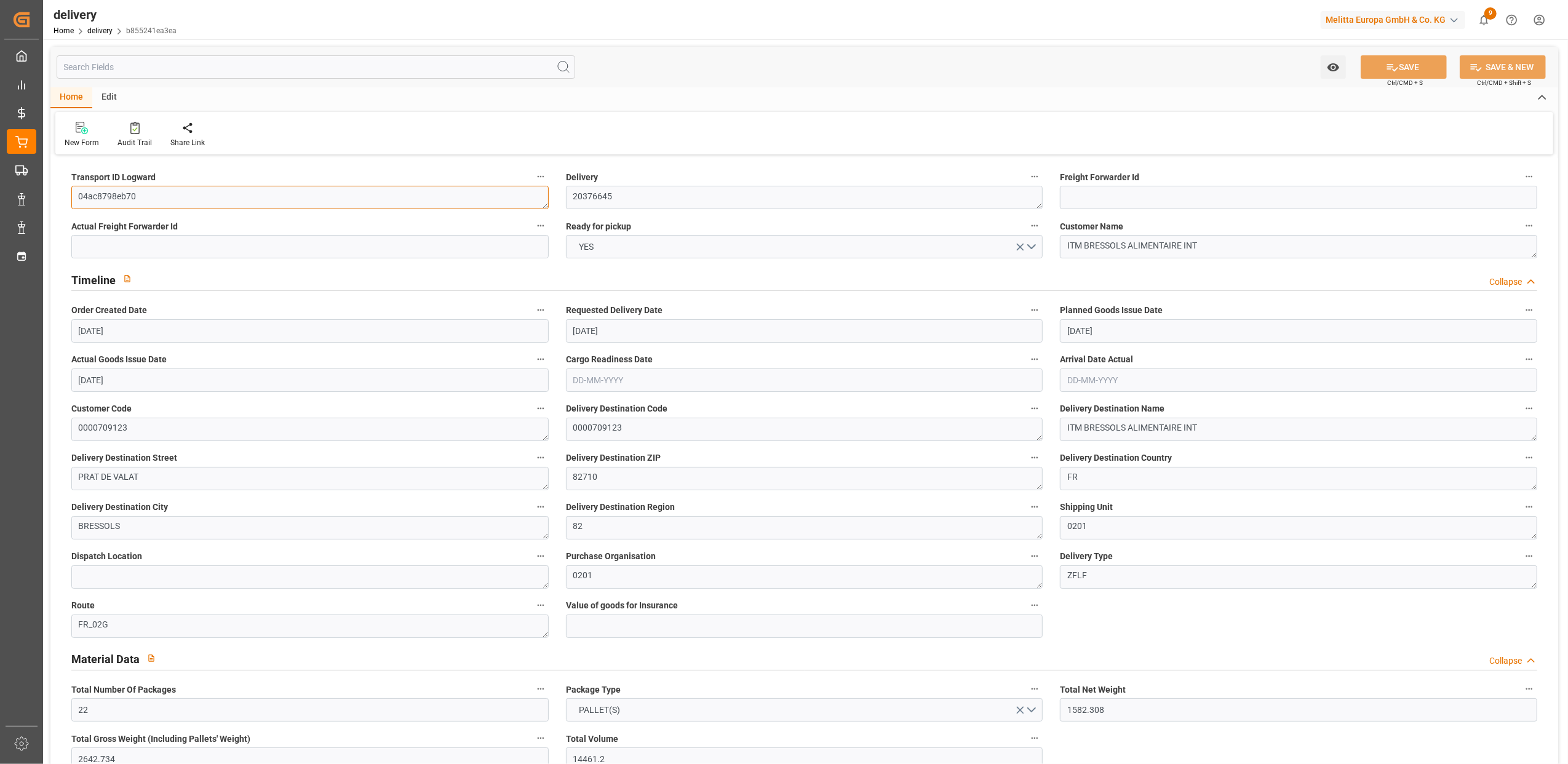
drag, startPoint x: 224, startPoint y: 196, endPoint x: -4, endPoint y: 203, distance: 228.1
click at [0, 203] on html "Created by potrace 1.15, written by [PERSON_NAME] [DATE]-[DATE] Created by potr…" at bounding box center [784, 382] width 1568 height 764
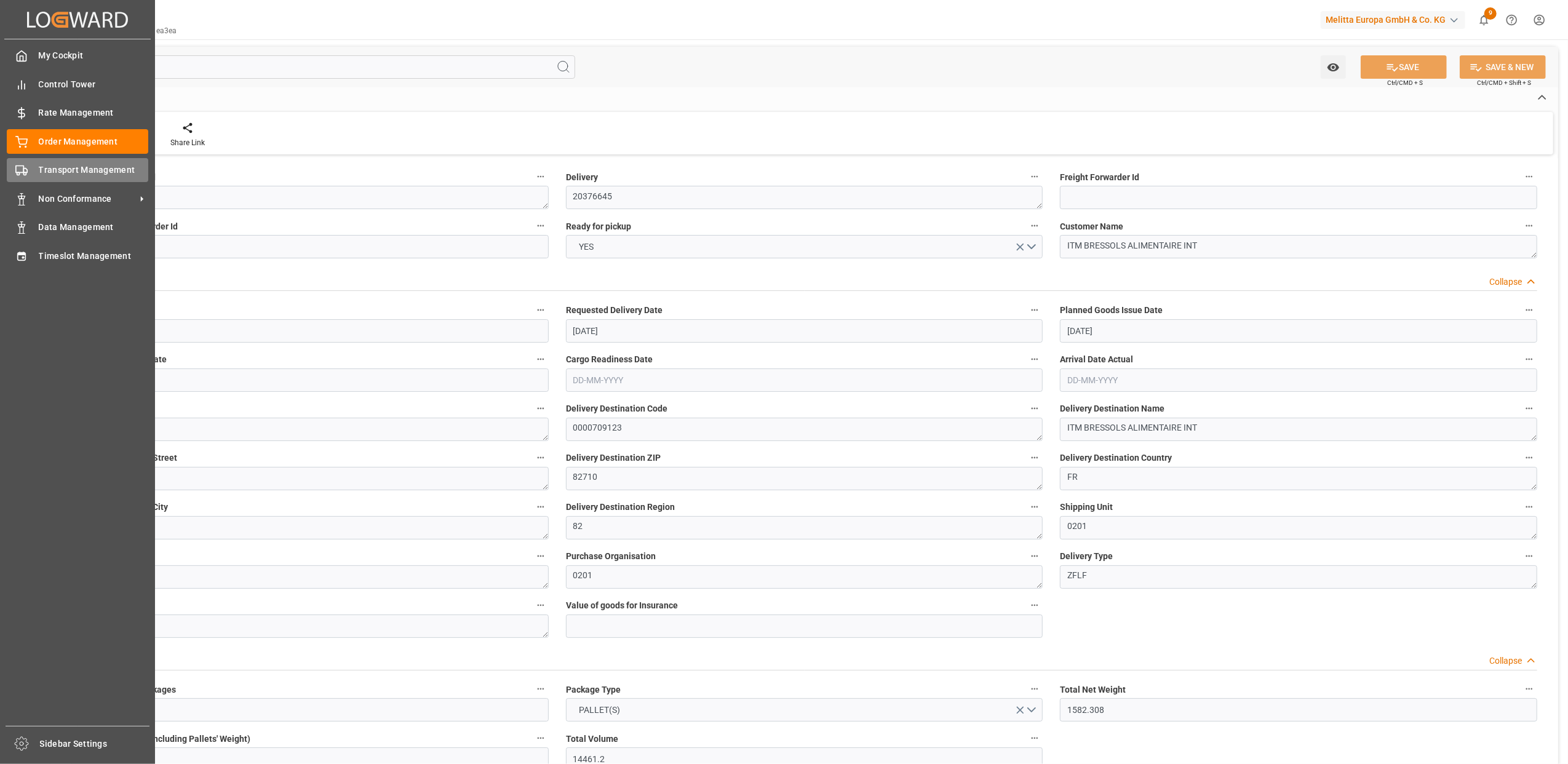
click at [60, 168] on span "Transport Management" at bounding box center [94, 170] width 110 height 13
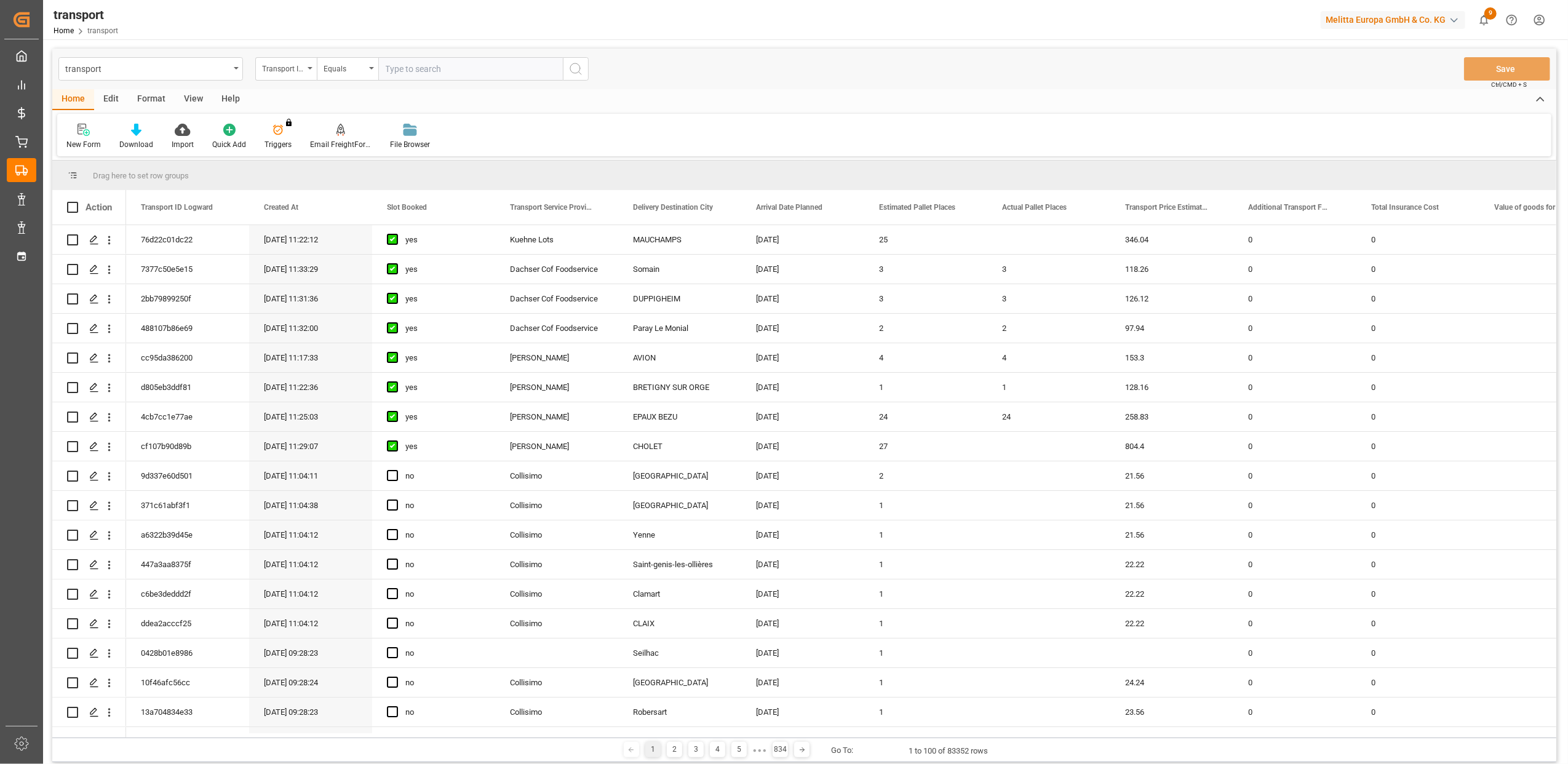
click at [426, 74] on input "text" at bounding box center [471, 69] width 185 height 23
type input "04ac8798eb70"
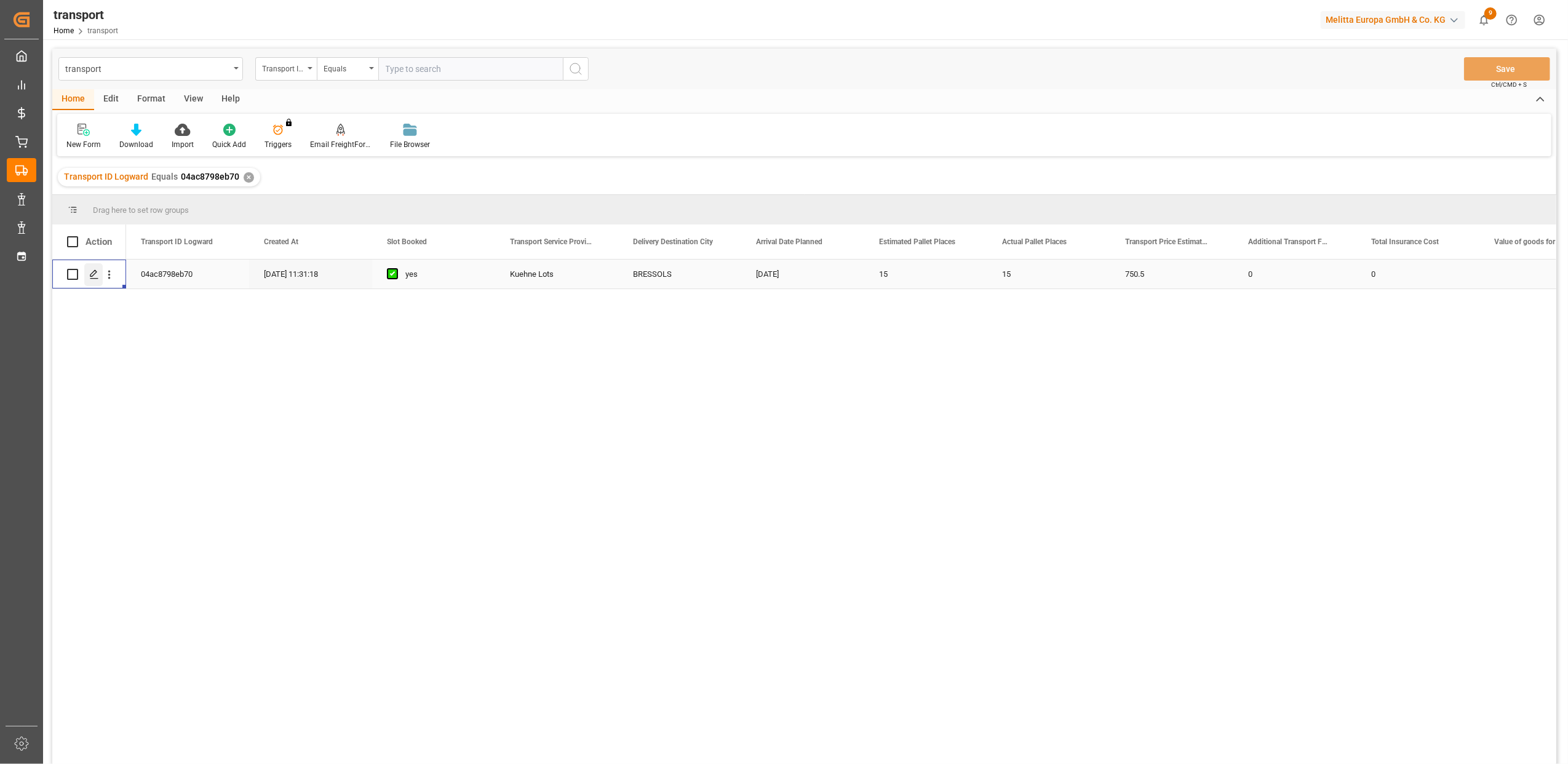
click at [92, 279] on line "Press SPACE to select this row." at bounding box center [94, 279] width 7 height 0
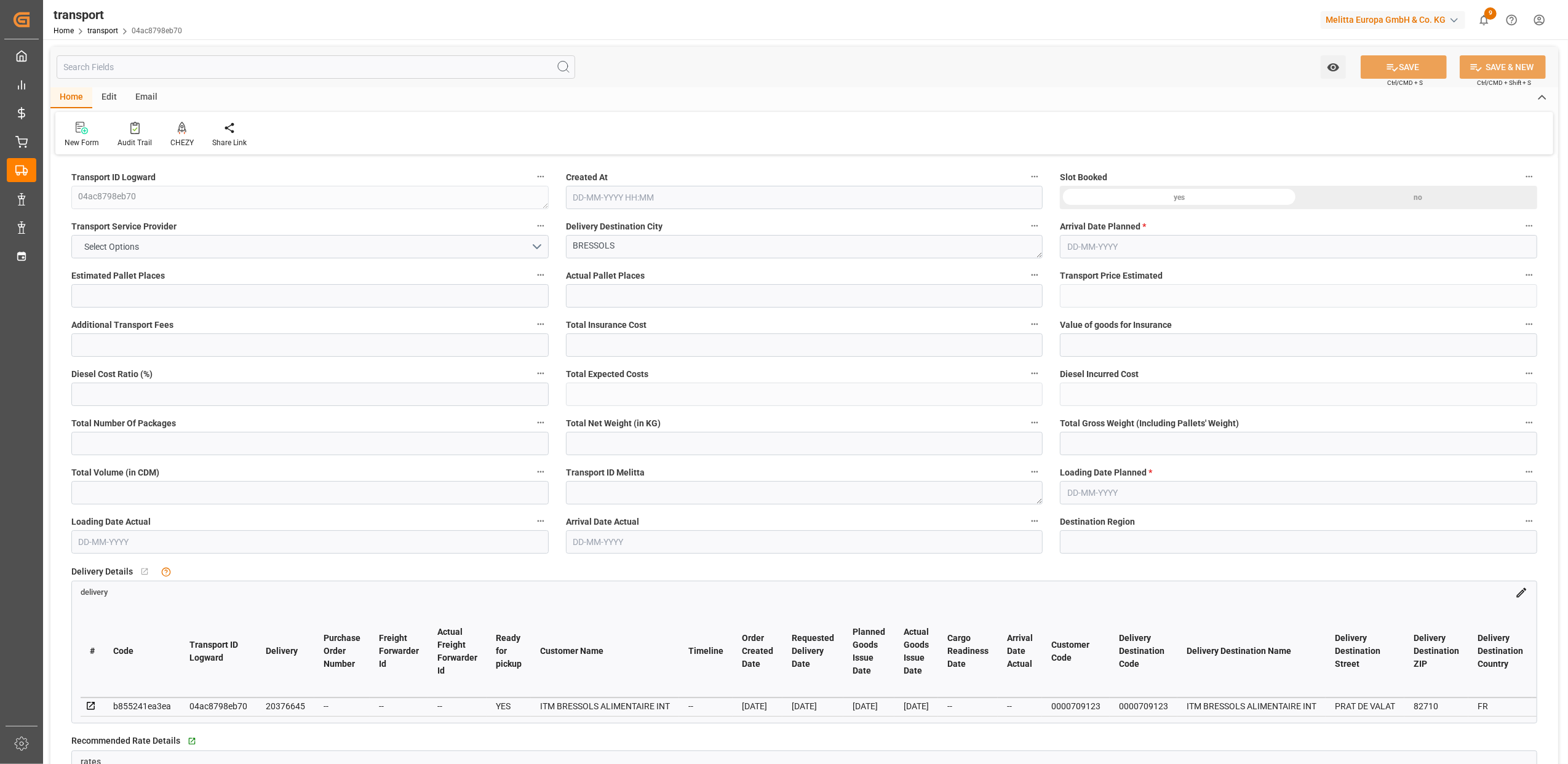
type input "15"
type input "750.5"
type input "0"
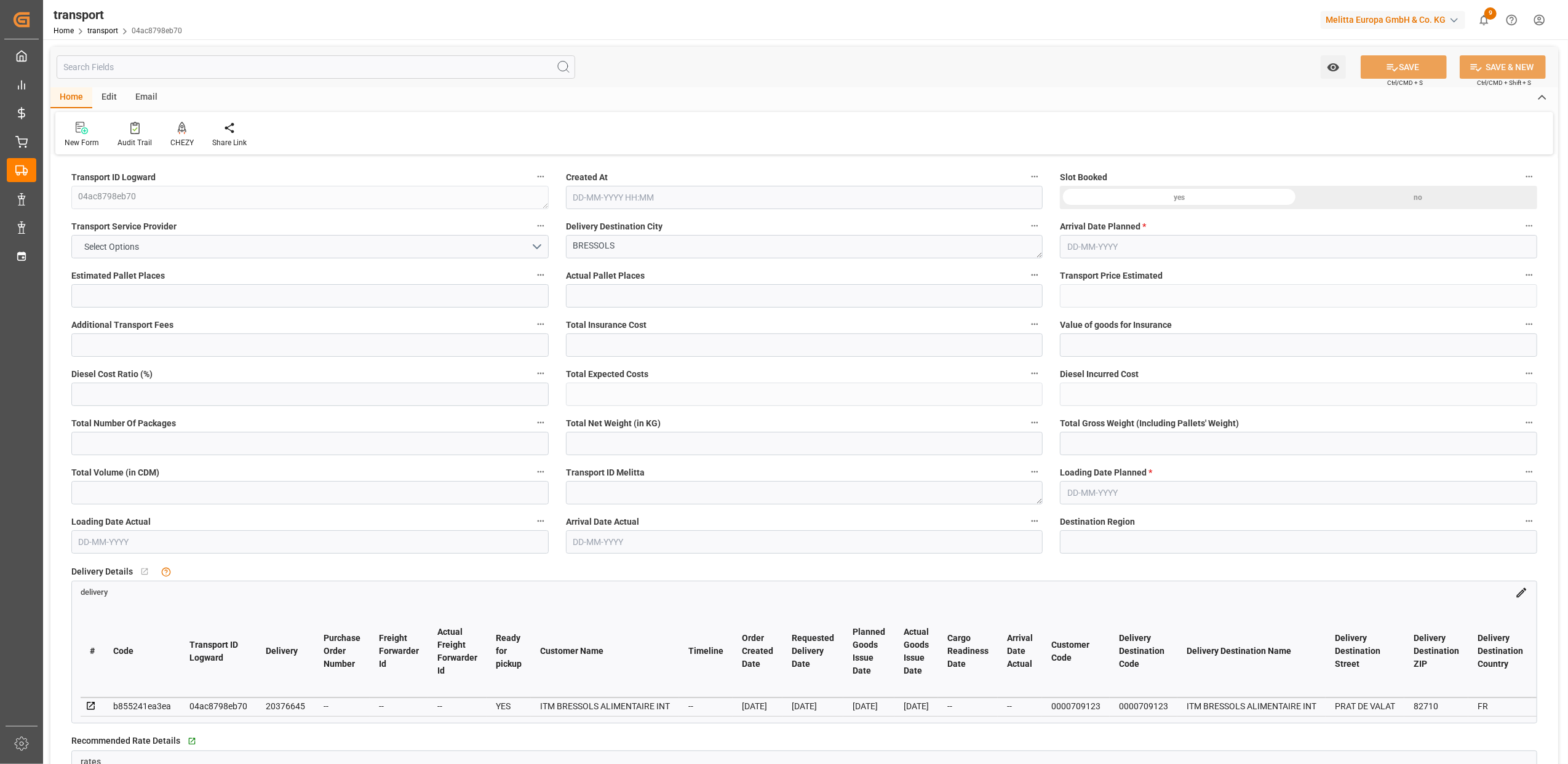
type input "0"
type input "750.5"
type input "0"
type input "22"
type input "1582.308"
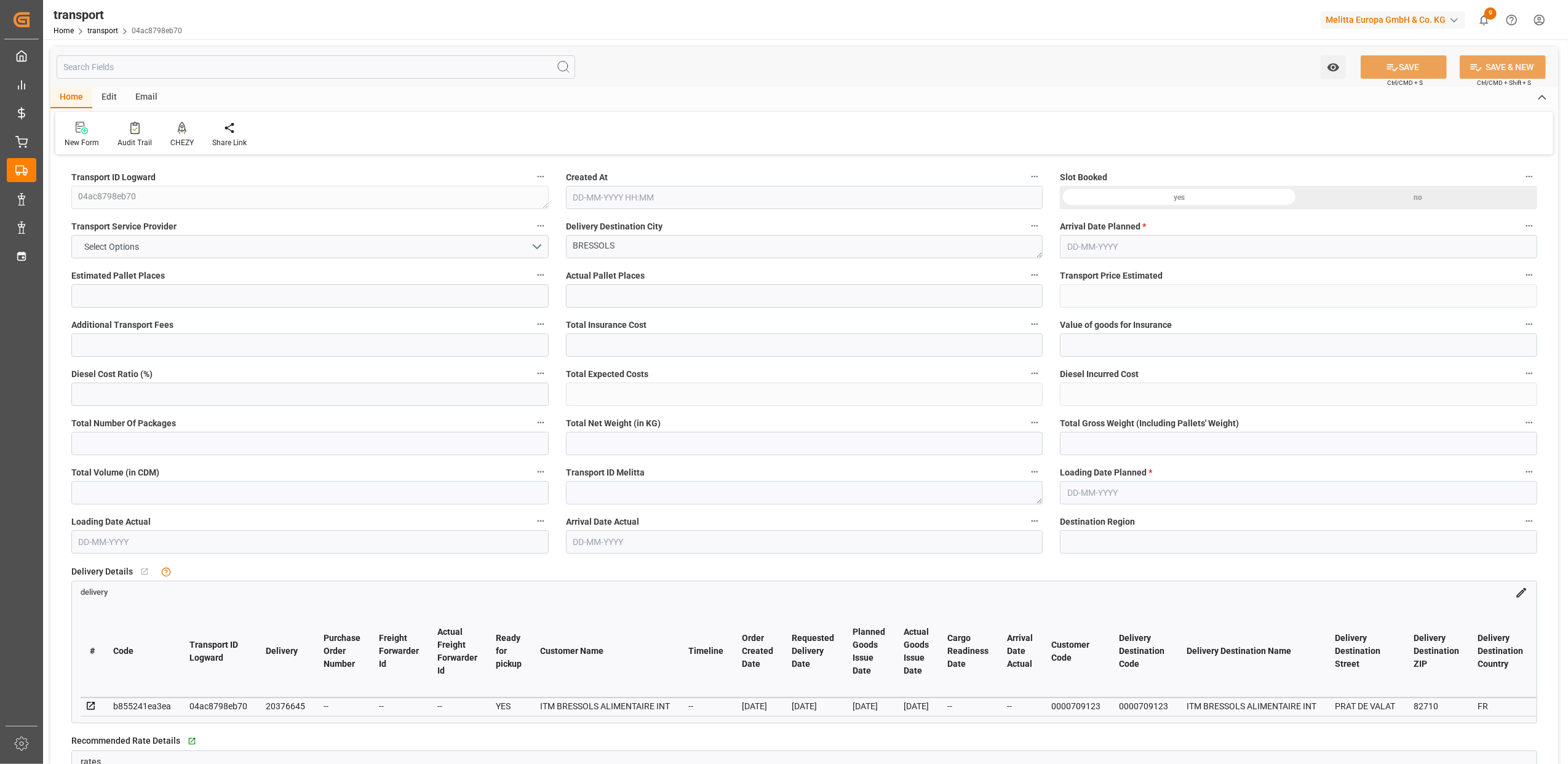
type input "2642.734"
type input "14461.2"
type input "82"
type input "8"
type input "723"
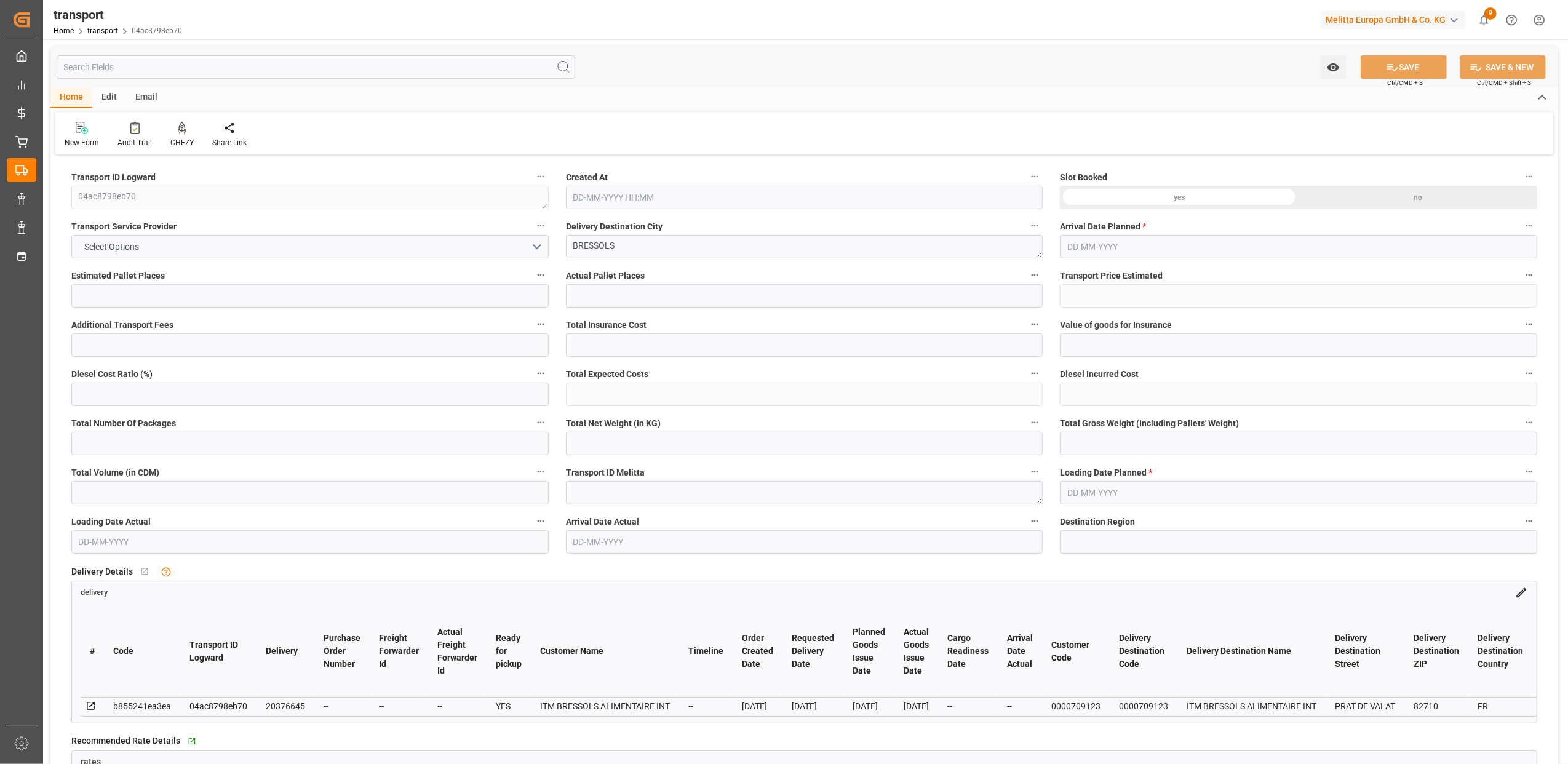
type input "22"
type input "101"
type input "2087.67"
type input "0"
type input "10767.6795"
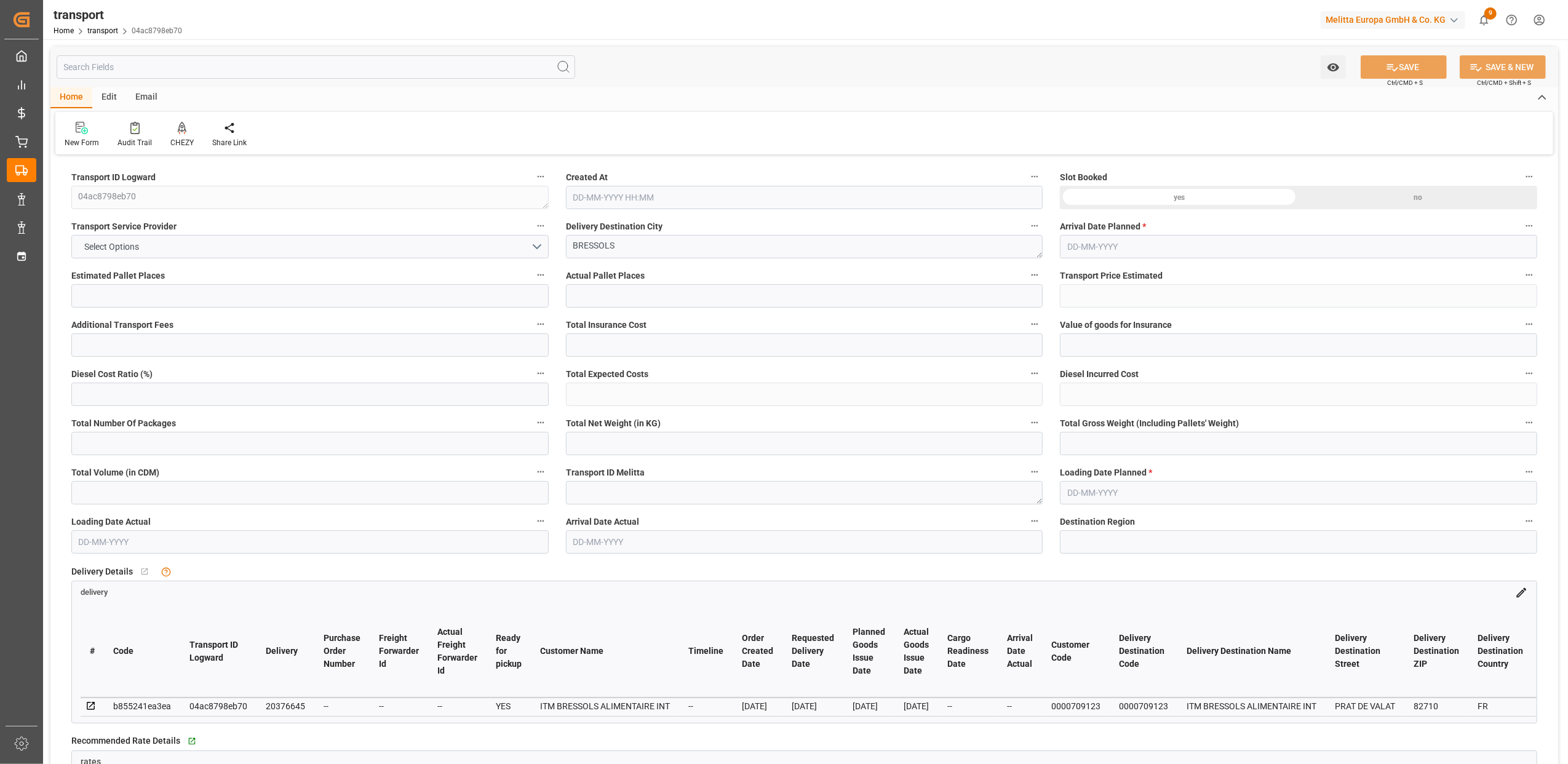
type input "0"
type input "21"
type input "80"
type input "[DATE] 11:31"
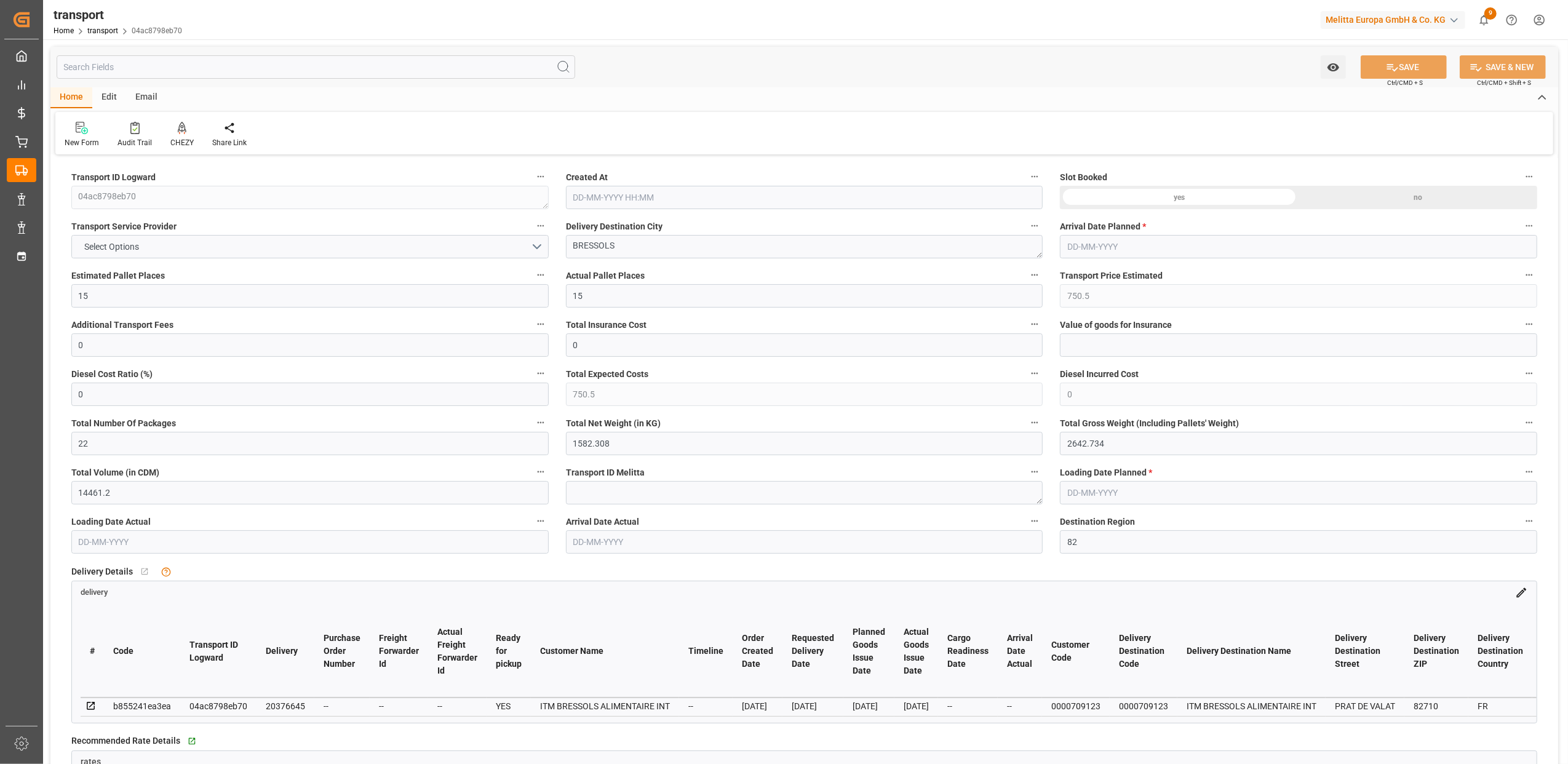
type input "[DATE]"
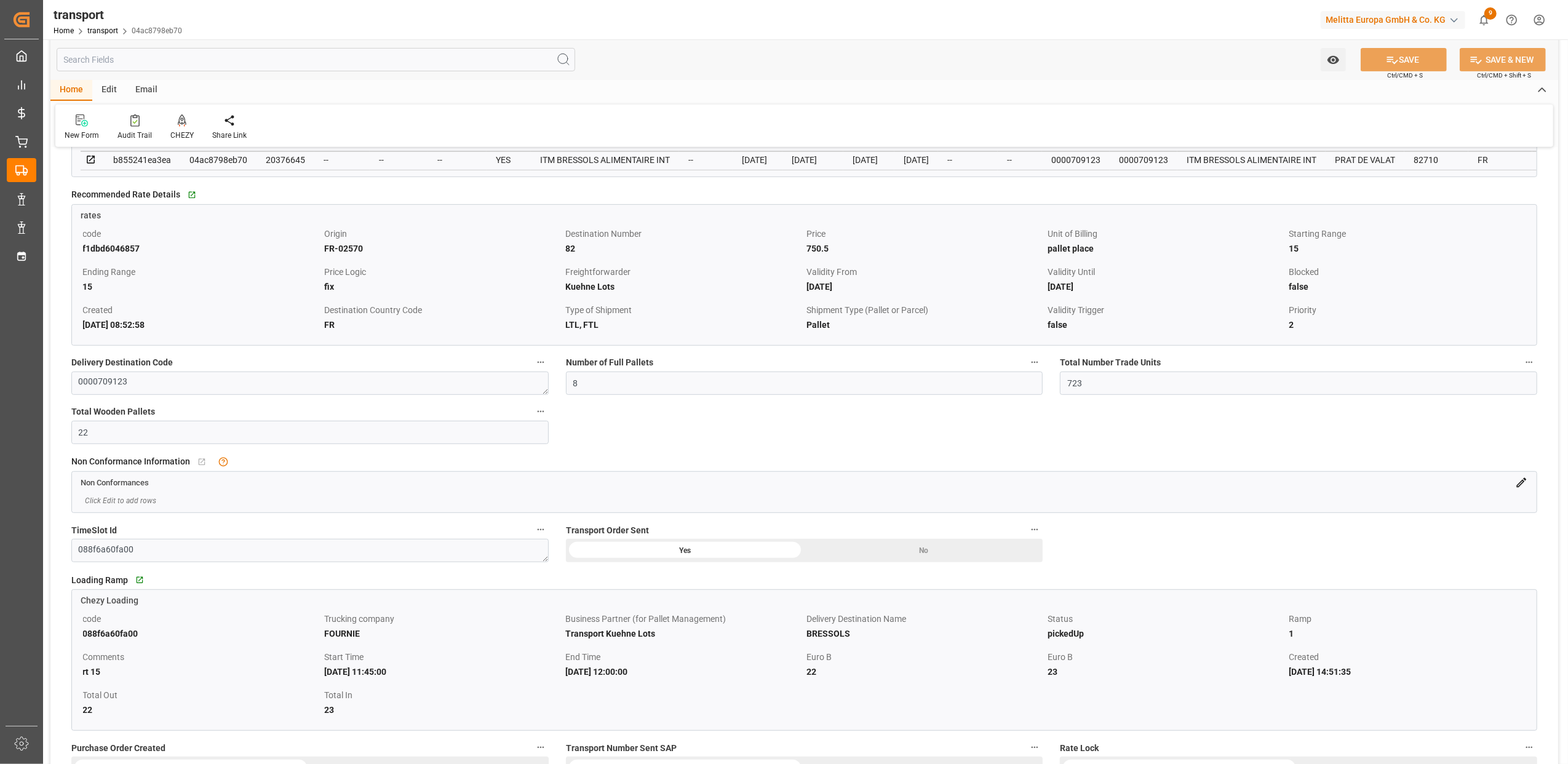
scroll to position [574, 0]
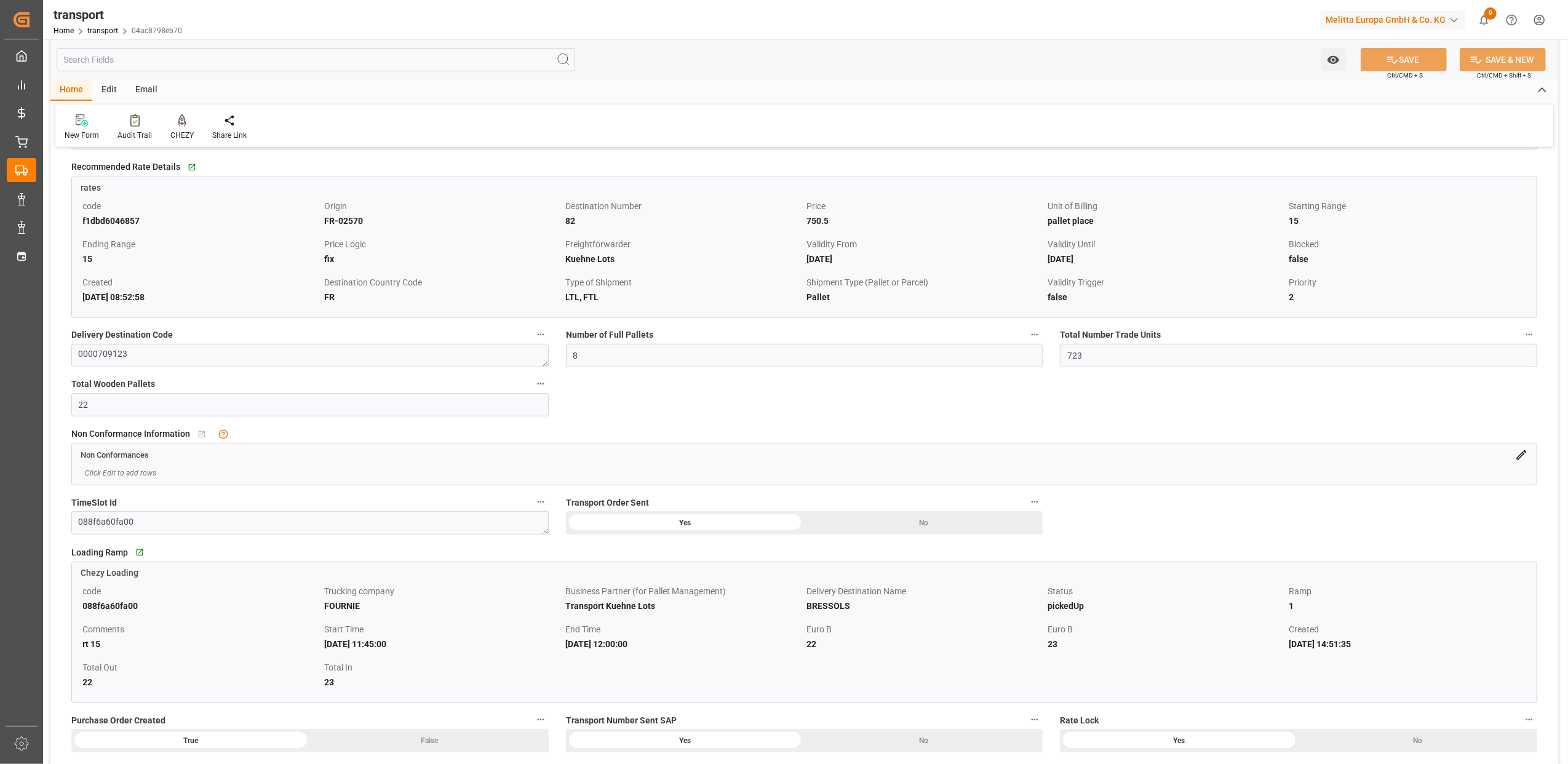
click at [1518, 462] on icon at bounding box center [1521, 455] width 13 height 13
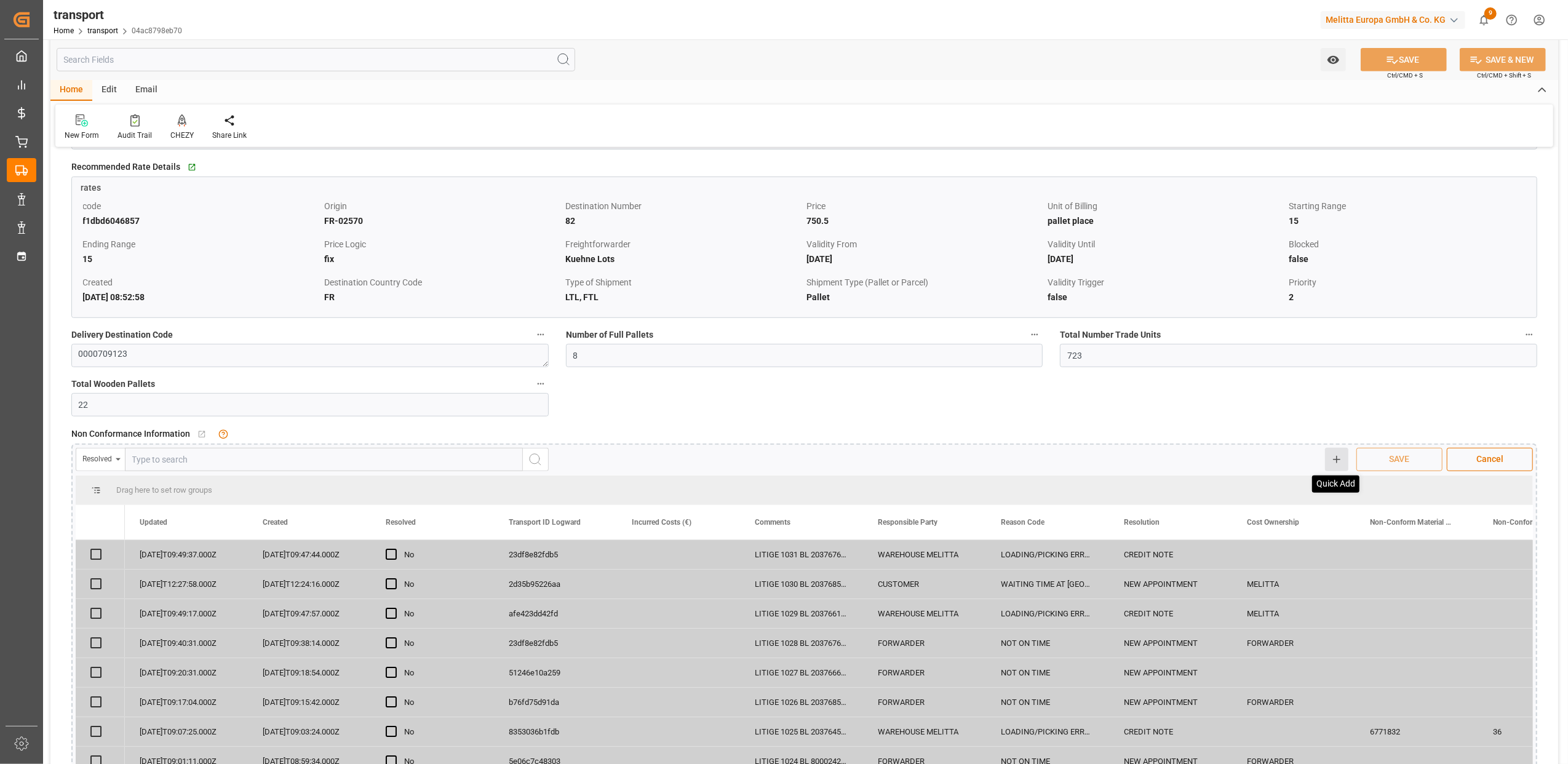
click at [1332, 465] on icon at bounding box center [1337, 460] width 11 height 11
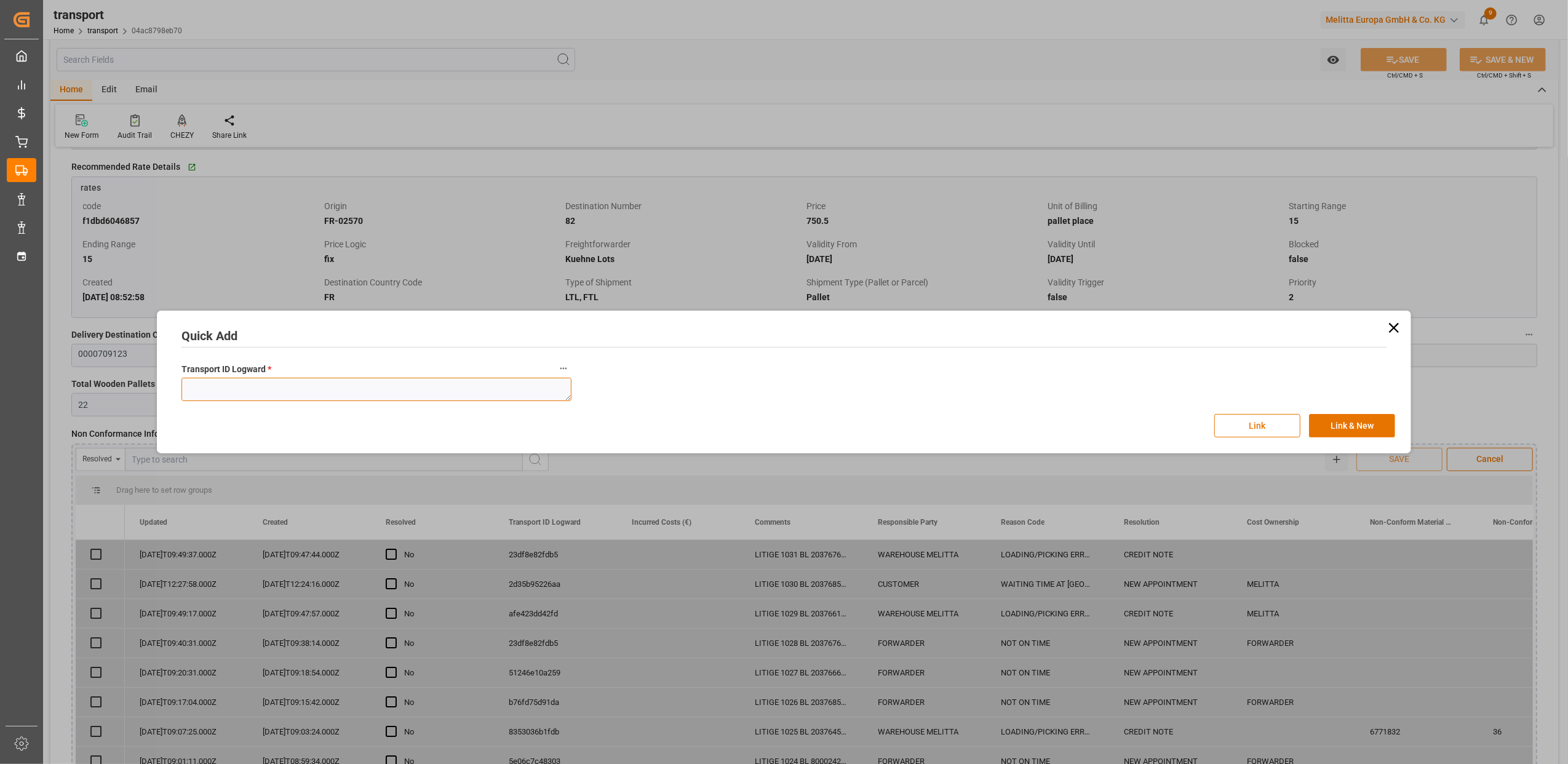
click at [393, 379] on textarea at bounding box center [377, 389] width 390 height 23
paste textarea "04ac8798eb70"
type textarea "04ac8798eb70"
click at [1282, 429] on button "Link" at bounding box center [1258, 425] width 86 height 23
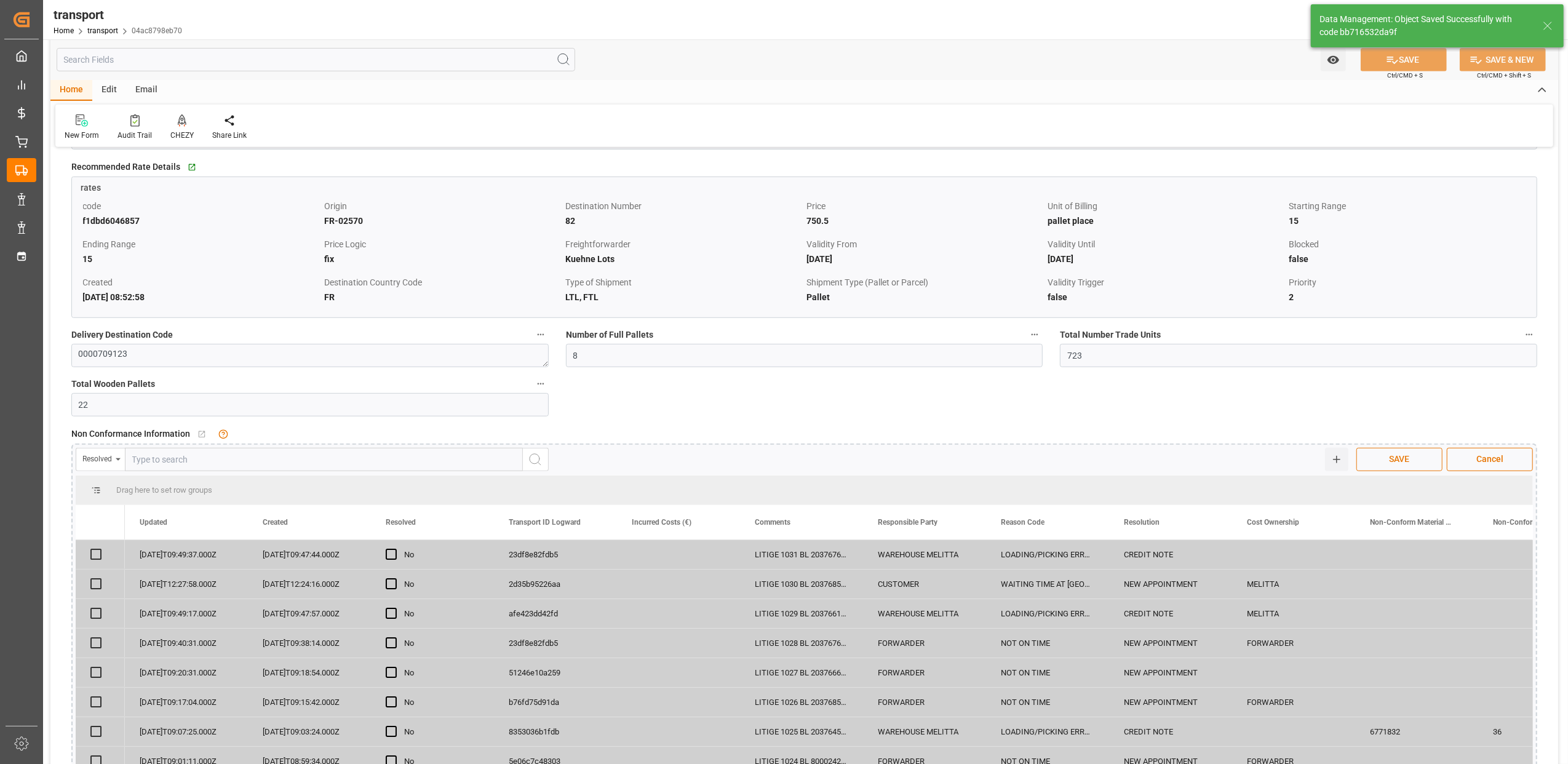
click at [1383, 464] on button "SAVE" at bounding box center [1400, 459] width 86 height 23
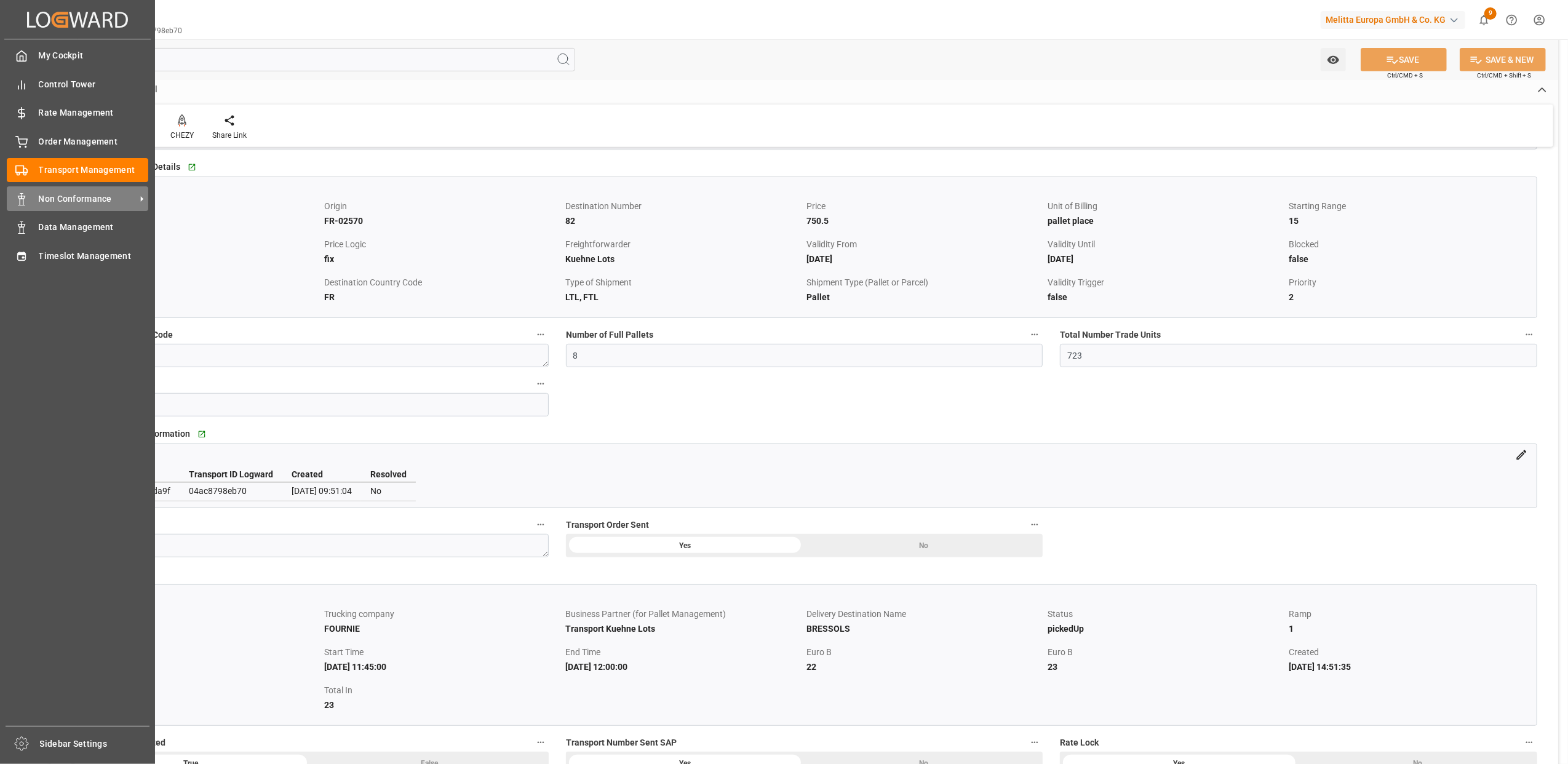
click at [27, 195] on div "Non Conformance Non Conformance" at bounding box center [77, 198] width 142 height 24
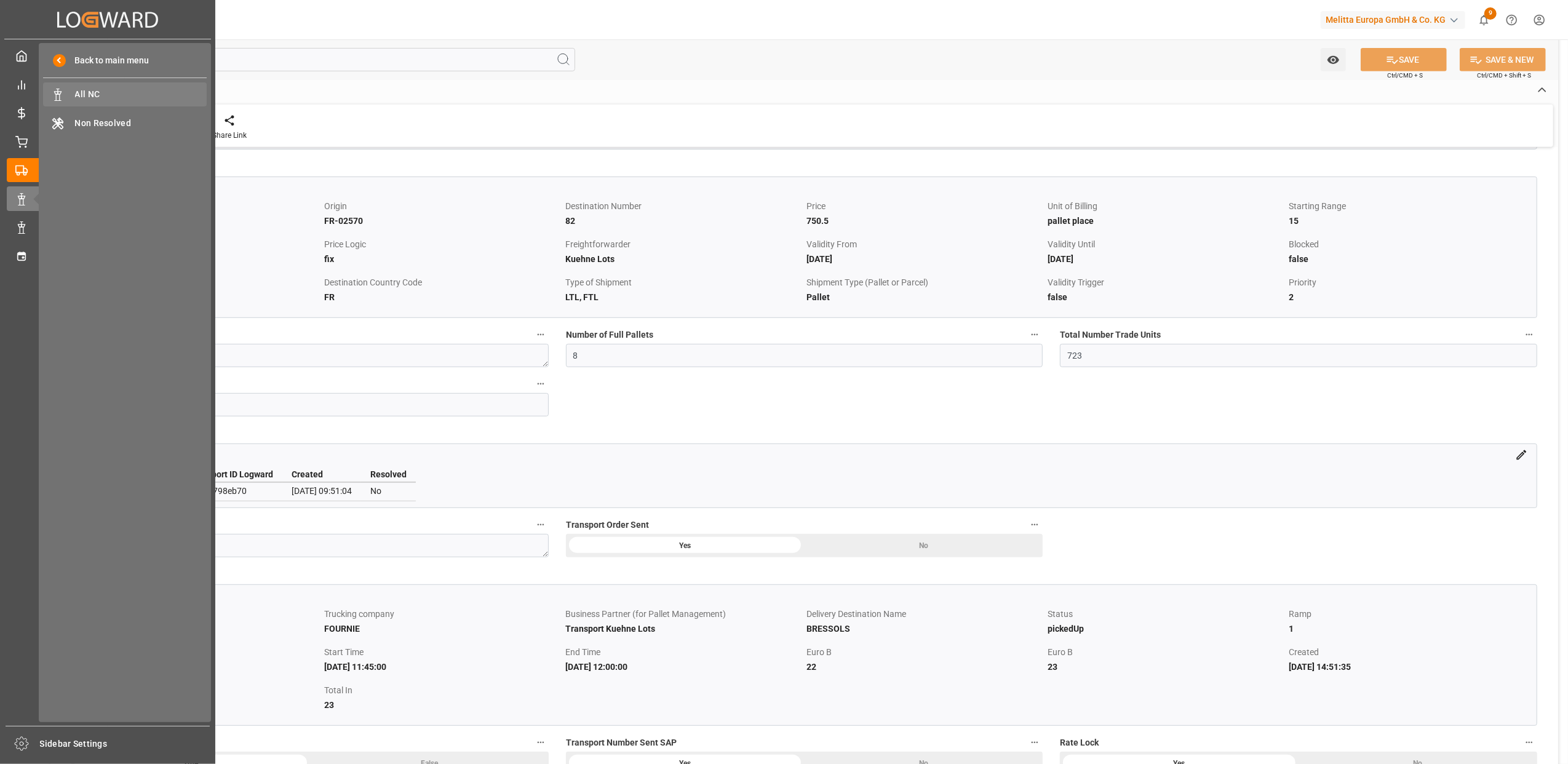
click at [115, 91] on span "All NC" at bounding box center [141, 94] width 132 height 13
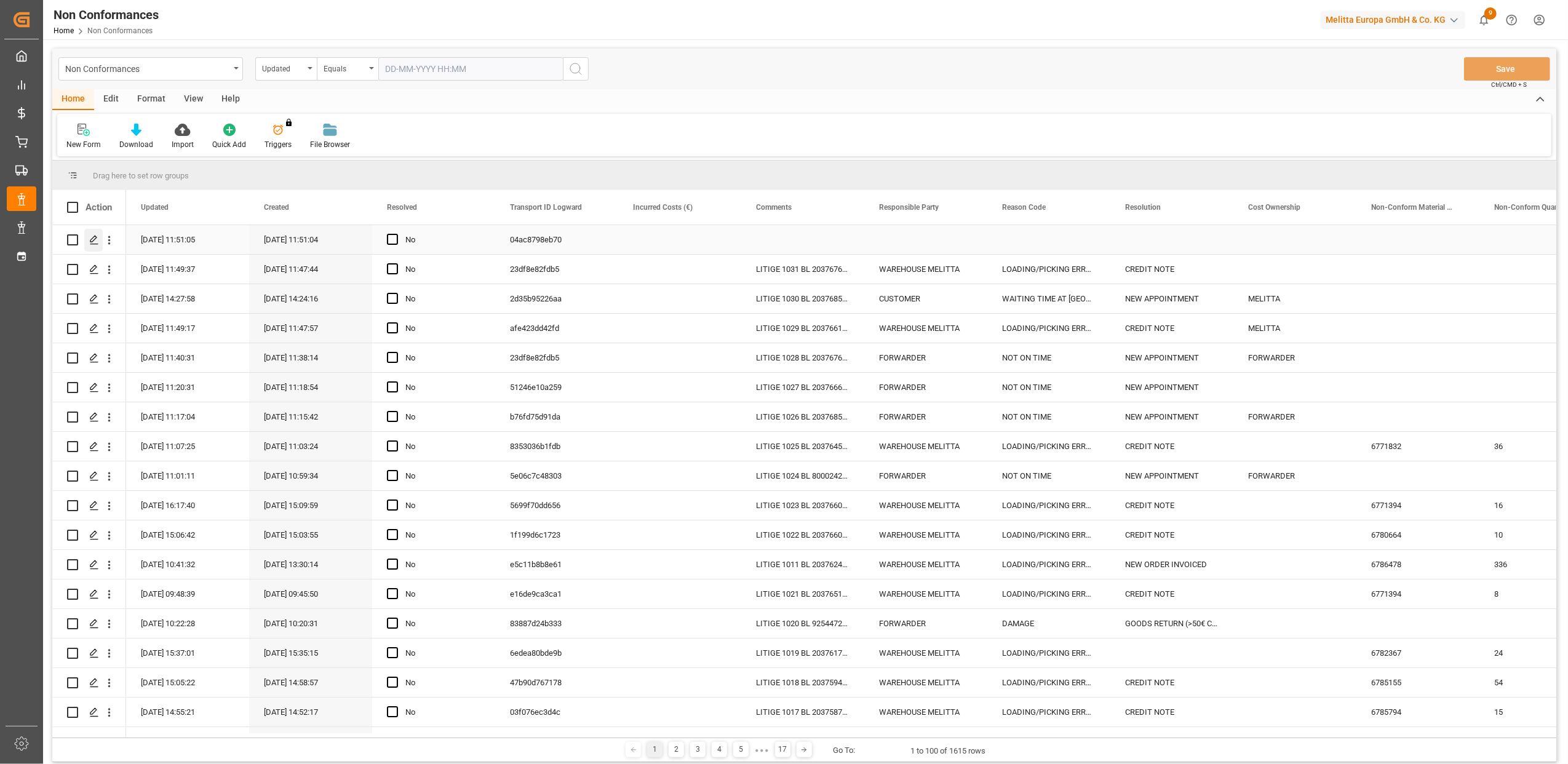
click at [96, 241] on icon "Press SPACE to select this row." at bounding box center [94, 240] width 10 height 10
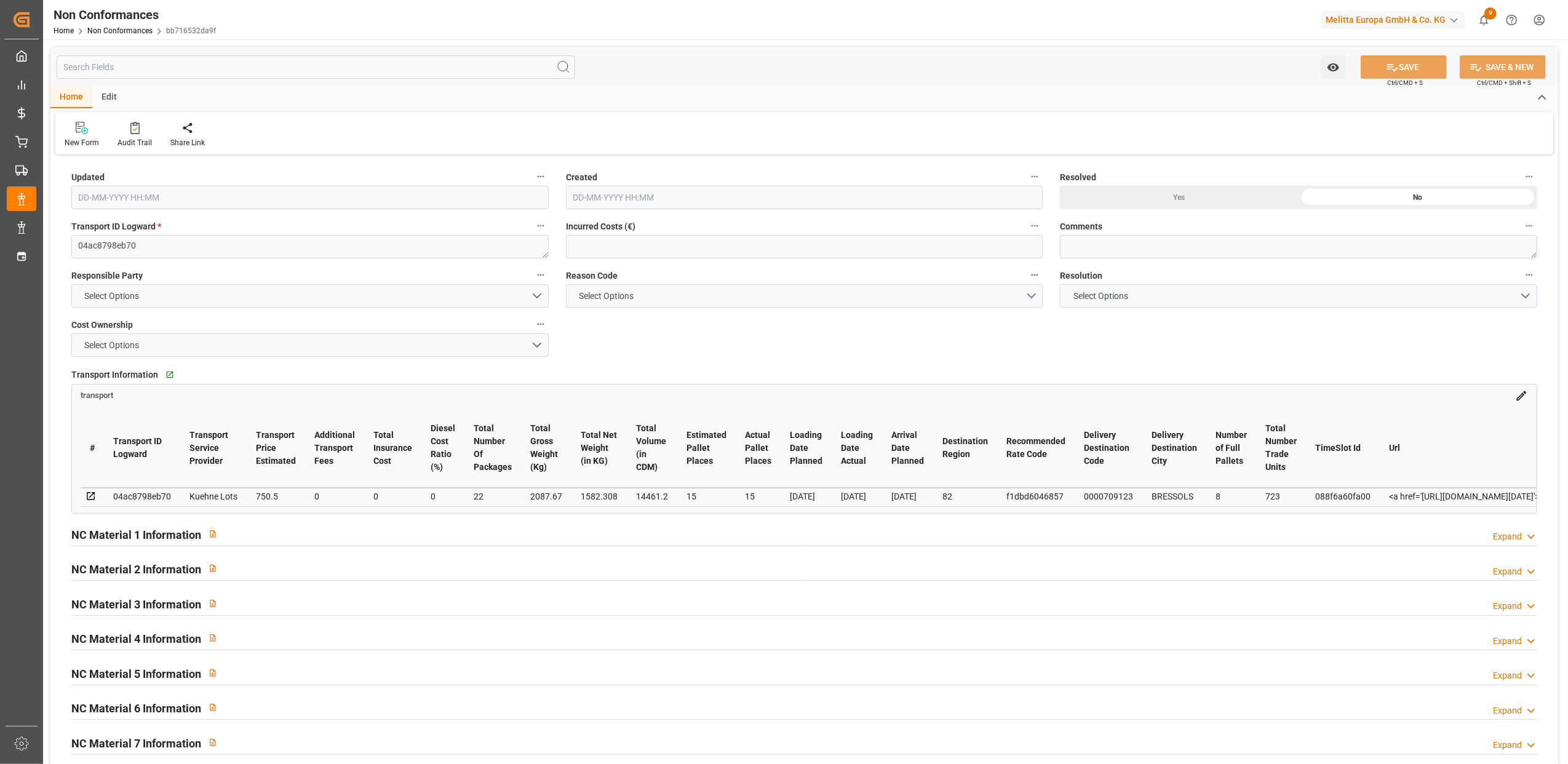
type input "[DATE] 09:51"
click at [539, 292] on button "Select Options" at bounding box center [310, 296] width 478 height 23
click at [156, 302] on div "FORWARDER" at bounding box center [310, 299] width 476 height 26
click at [1035, 297] on button "Select Options" at bounding box center [805, 296] width 478 height 23
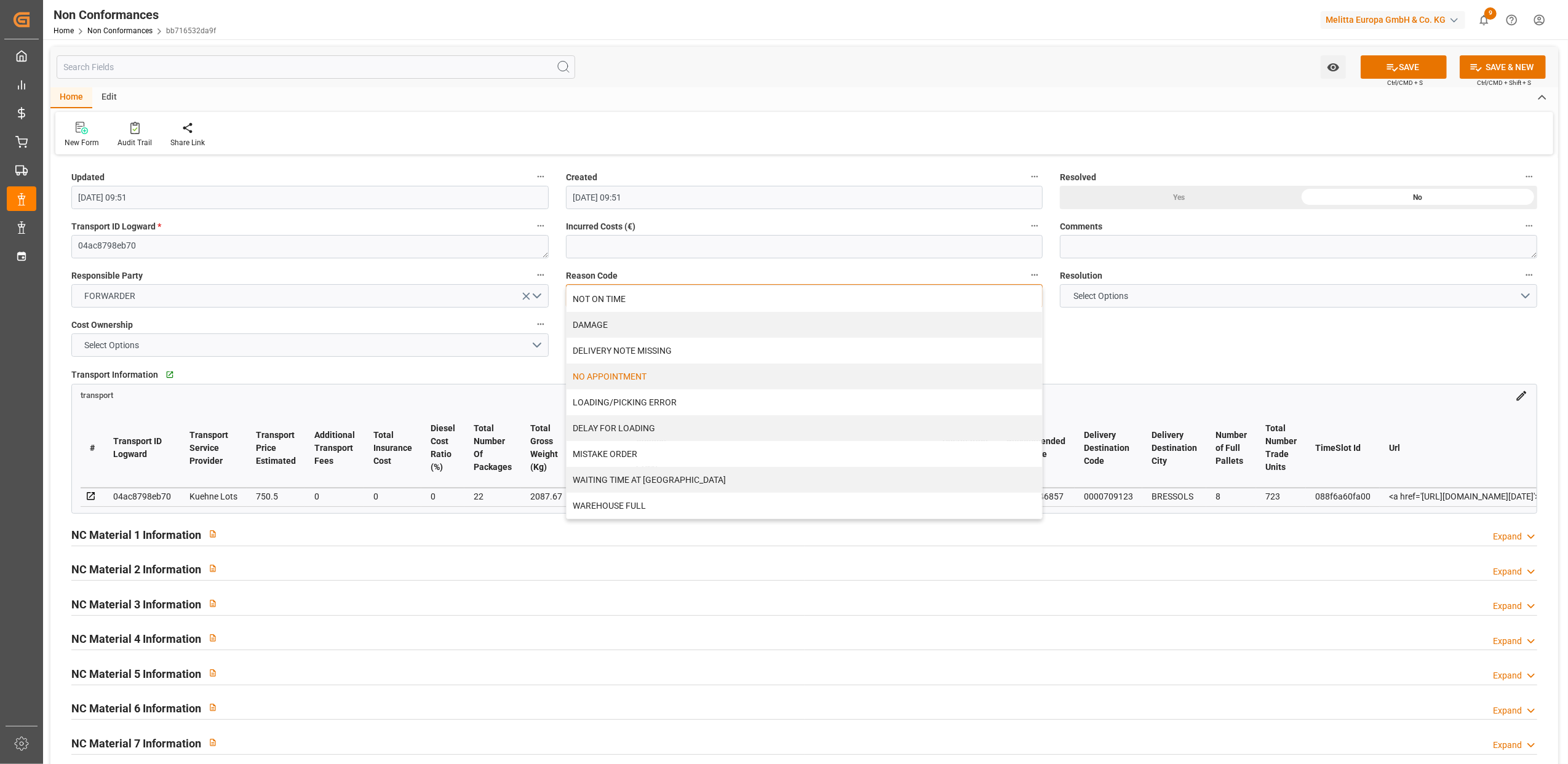
click at [608, 373] on div "NO APPOINTMENT" at bounding box center [805, 376] width 476 height 26
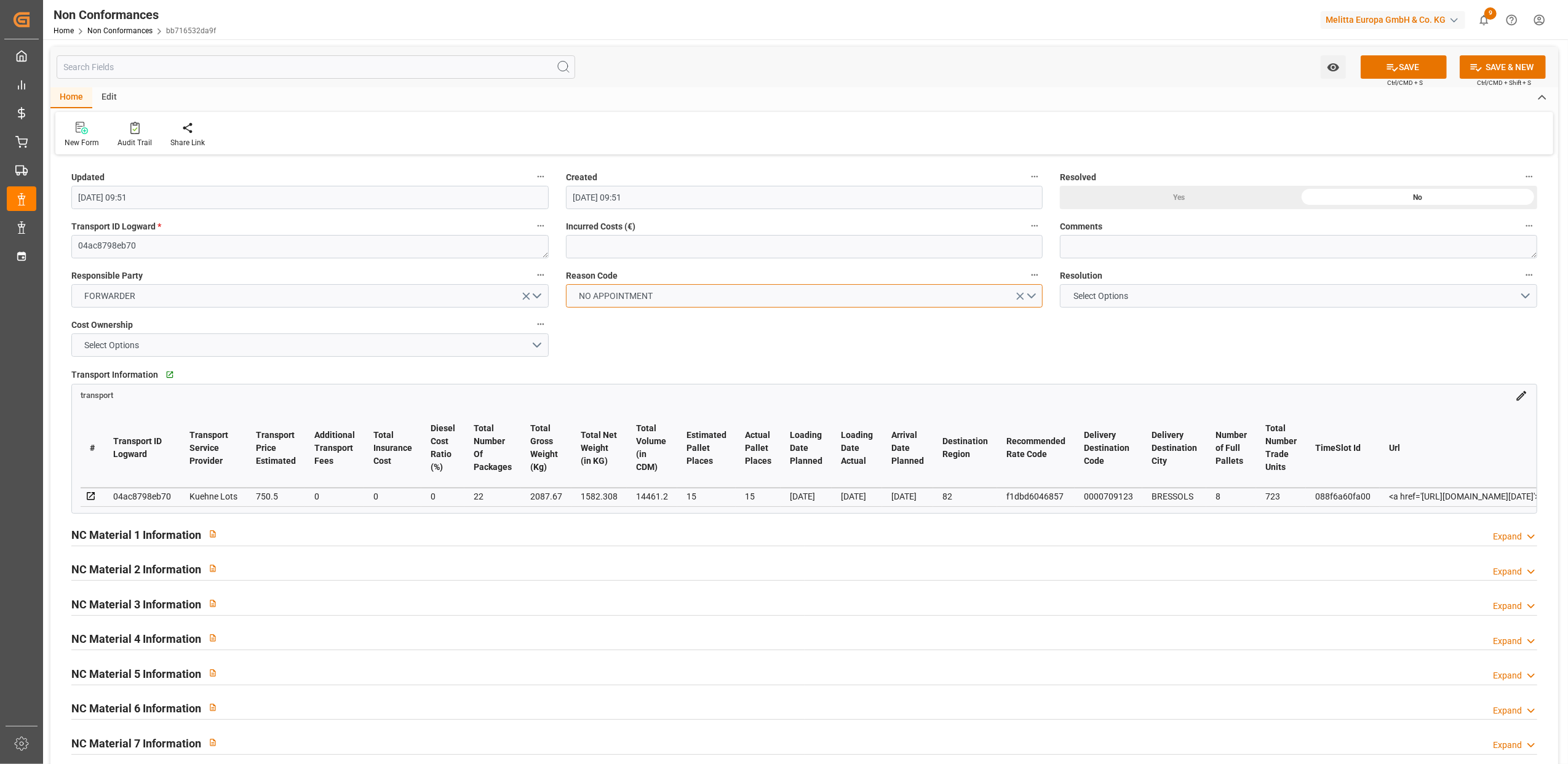
click at [1036, 297] on button "NO APPOINTMENT" at bounding box center [805, 296] width 478 height 23
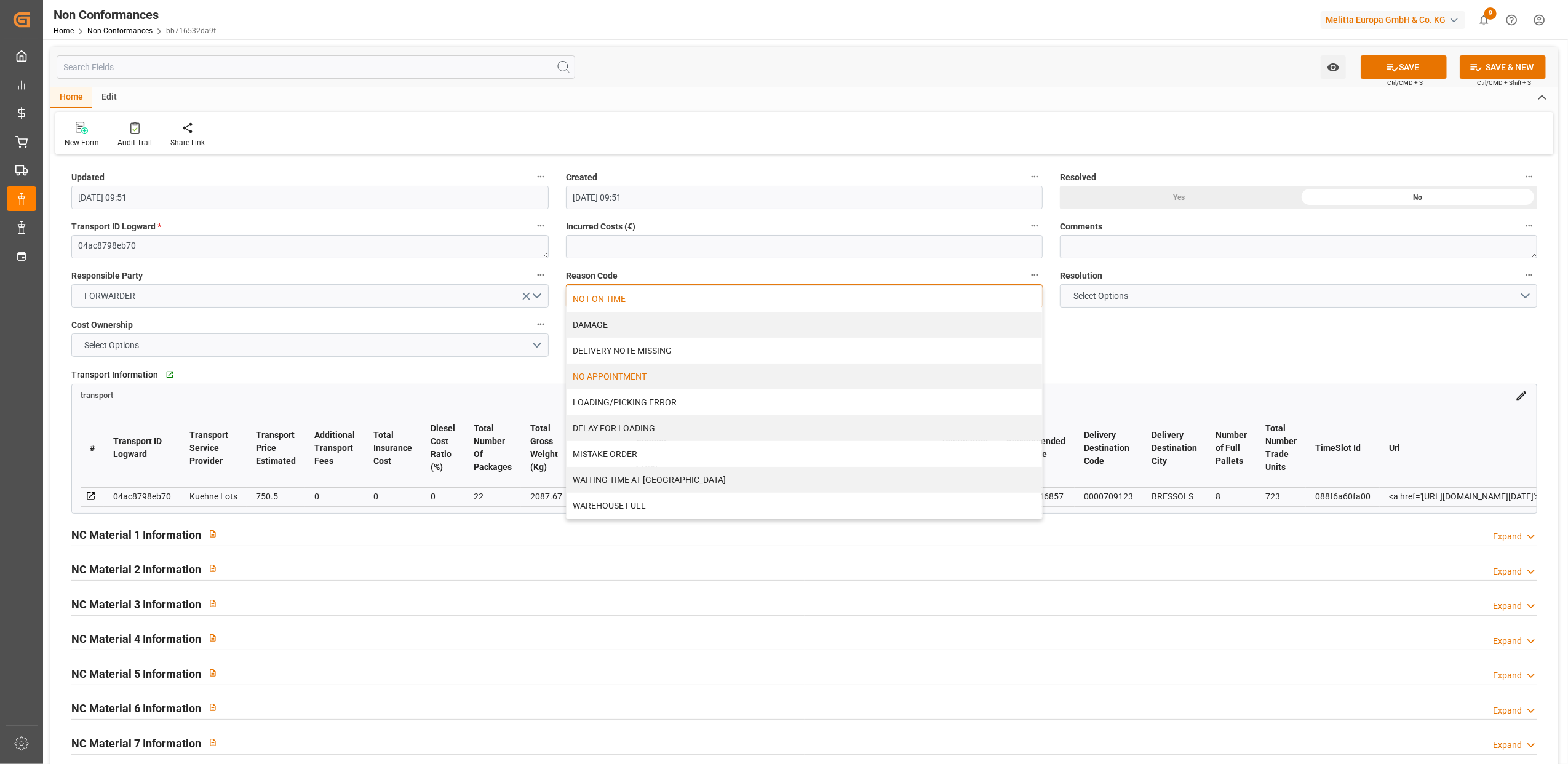
click at [614, 293] on div "NOT ON TIME" at bounding box center [805, 299] width 476 height 26
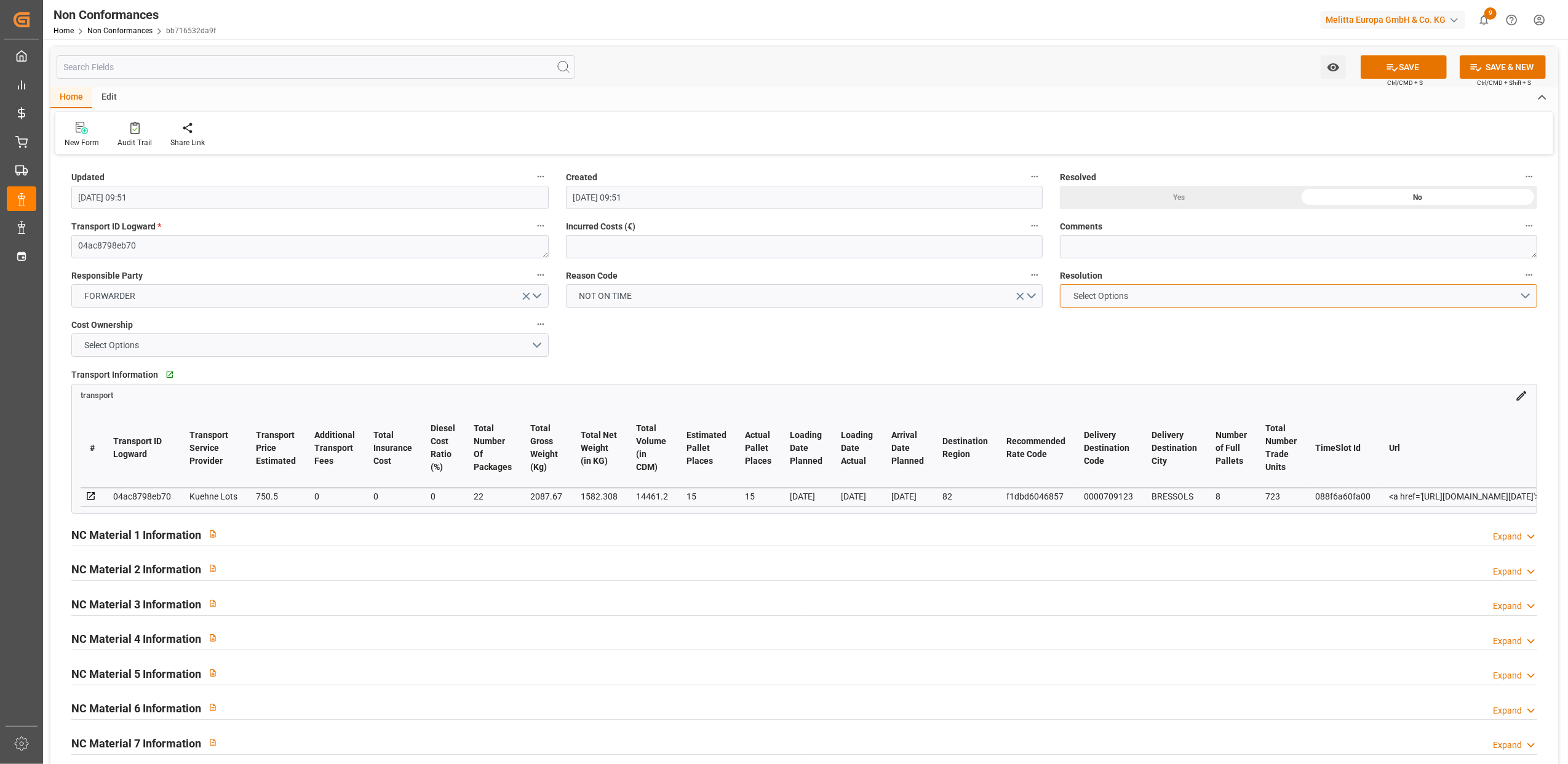
click at [1383, 301] on button "Select Options" at bounding box center [1299, 296] width 478 height 23
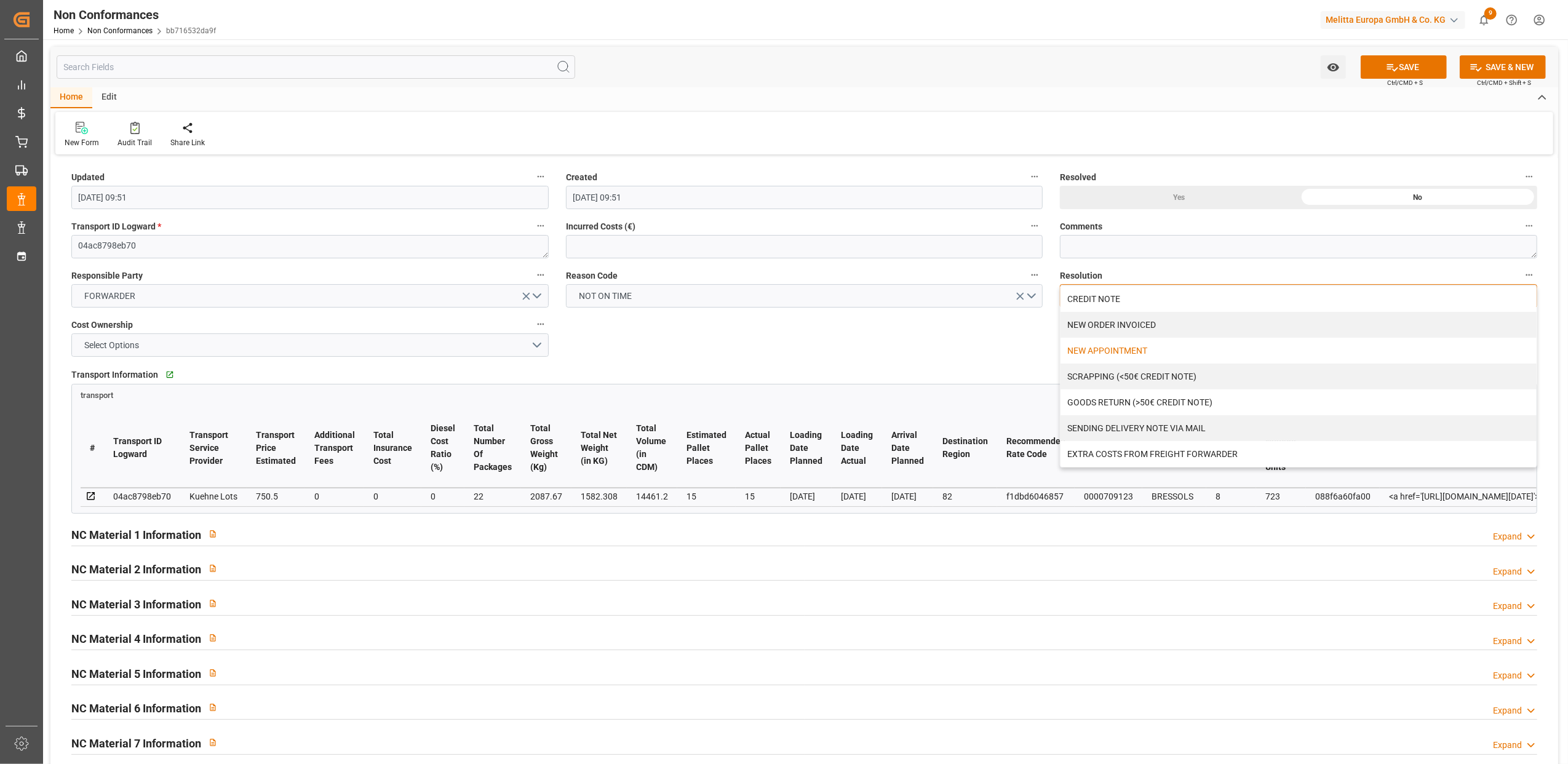
click at [1104, 354] on div "NEW APPOINTMENT" at bounding box center [1299, 351] width 476 height 26
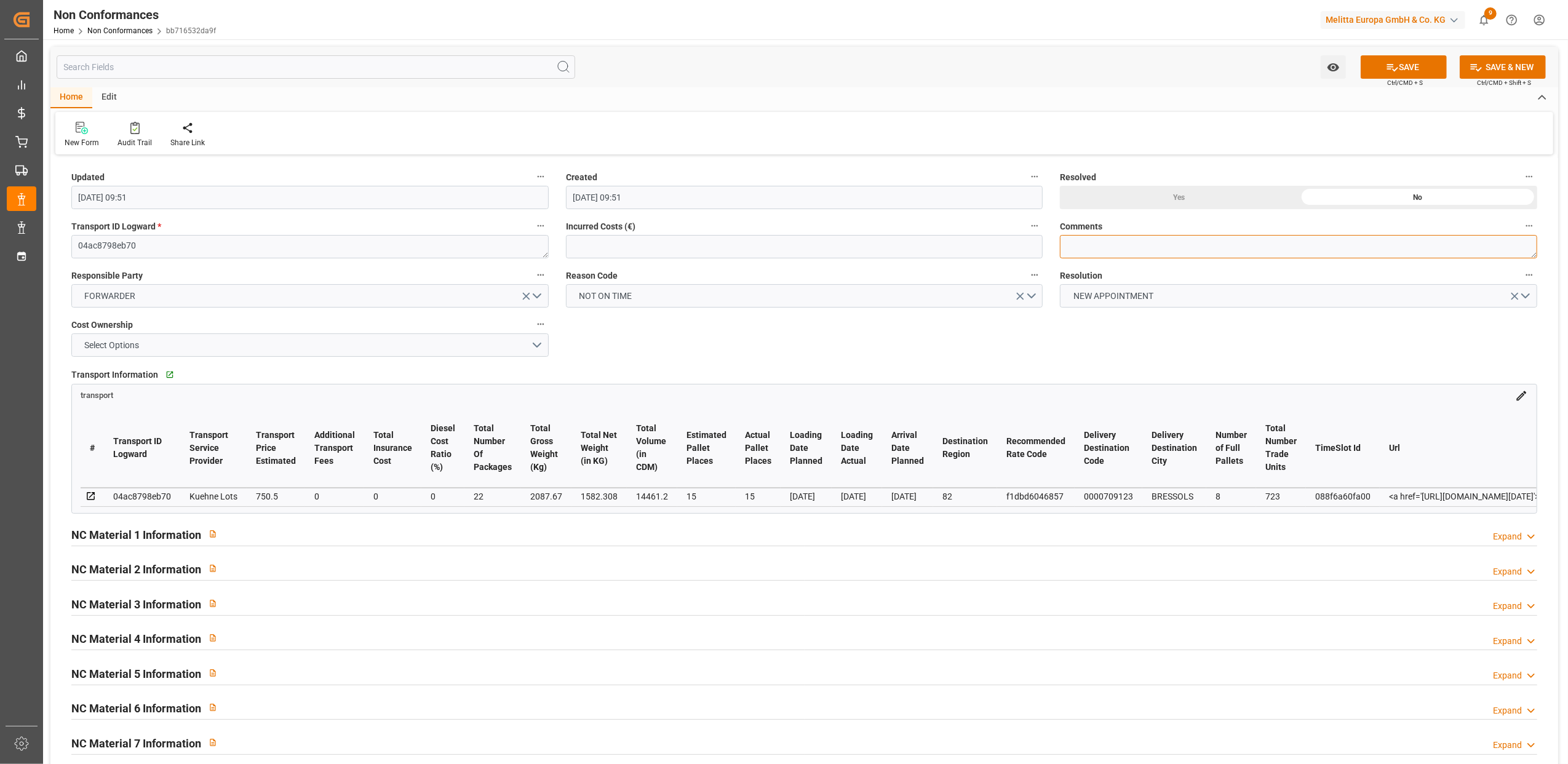
click at [1085, 239] on textarea at bounding box center [1299, 246] width 478 height 23
click at [1224, 242] on textarea "LITIGE 1032 BL 20376645 Non livré le [DATE] 8h00 relivraison le" at bounding box center [1299, 246] width 478 height 23
click at [1327, 242] on textarea "LITIGE 1032 BL 20376645 Non livré le [DATE] 8h00 relivraison le" at bounding box center [1299, 246] width 478 height 23
type textarea "LITIGE 1032 BL 20376645 Non livré le [DATE] 8h00 relivraison le [DATE] 8 h00"
click at [1372, 65] on button "SAVE" at bounding box center [1404, 67] width 86 height 23
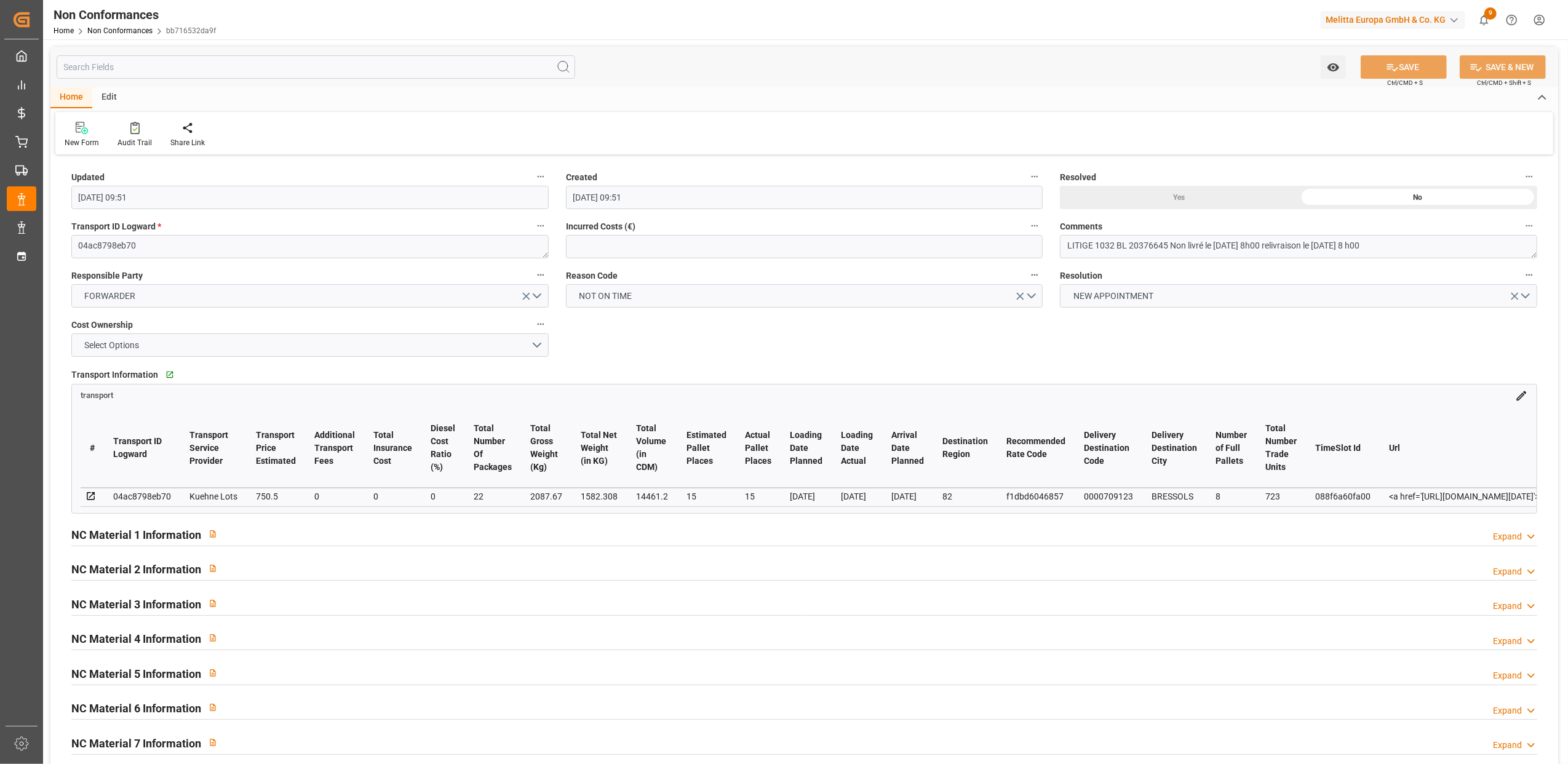
type input "[DATE] 09:55"
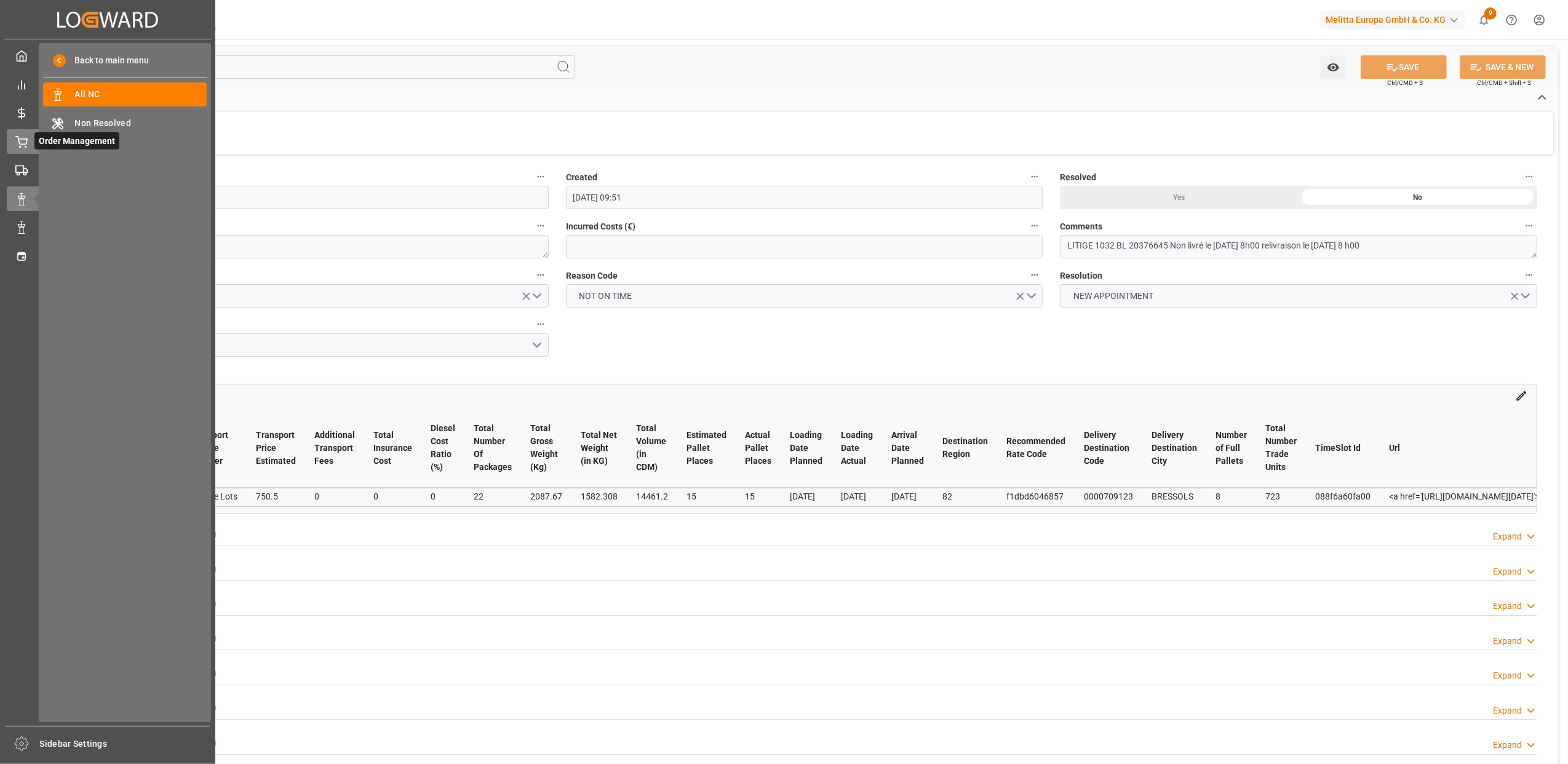
click at [21, 142] on icon at bounding box center [22, 142] width 12 height 12
